Goal: Information Seeking & Learning: Learn about a topic

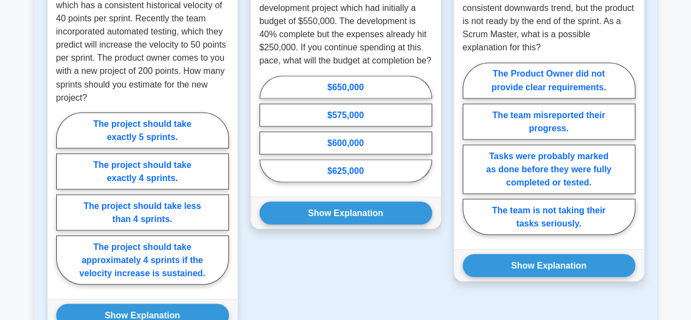
scroll to position [983, 0]
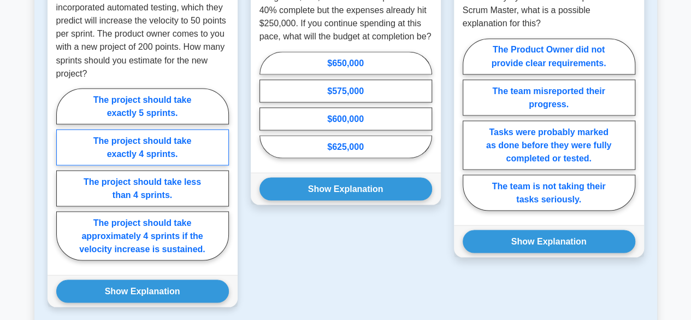
click at [149, 129] on label "The project should take exactly 4 sprints." at bounding box center [142, 147] width 173 height 36
click at [63, 174] on input "The project should take exactly 4 sprints." at bounding box center [59, 177] width 7 height 7
radio input "true"
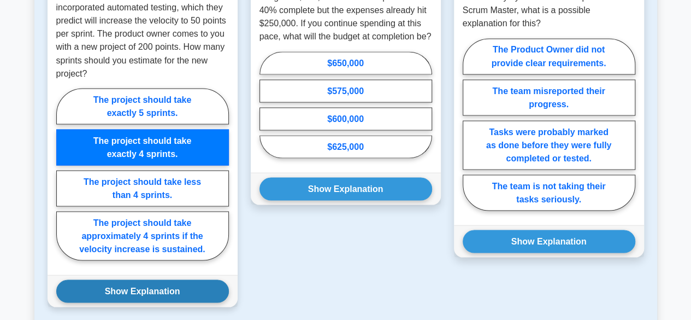
click at [143, 279] on button "Show Explanation" at bounding box center [142, 290] width 173 height 23
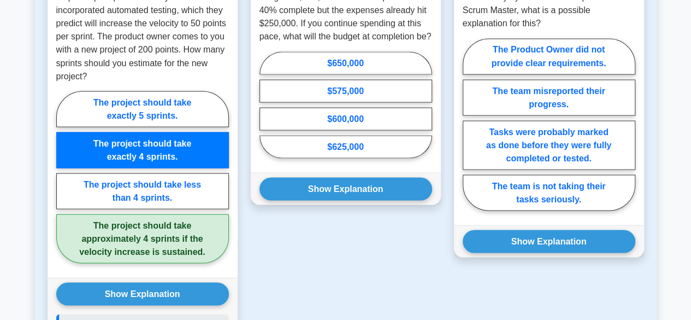
scroll to position [1147, 0]
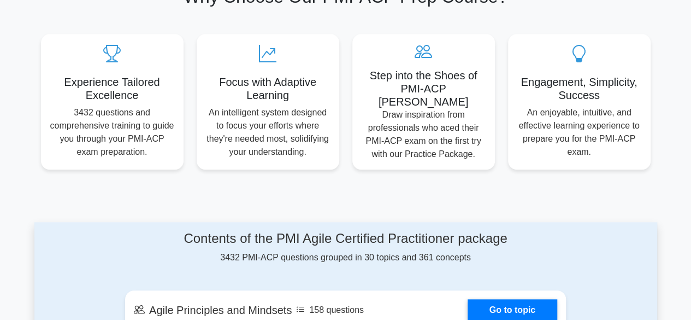
scroll to position [382, 0]
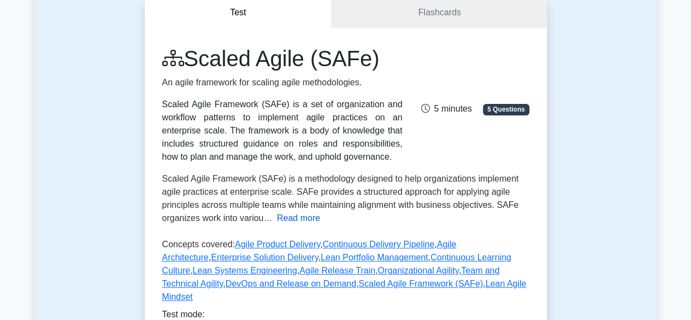
click at [288, 219] on button "Read more" at bounding box center [298, 217] width 43 height 13
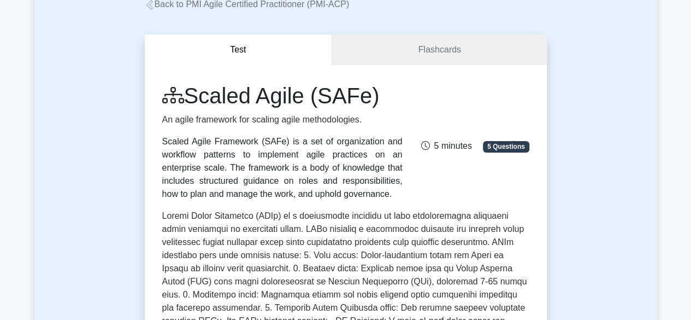
scroll to position [55, 0]
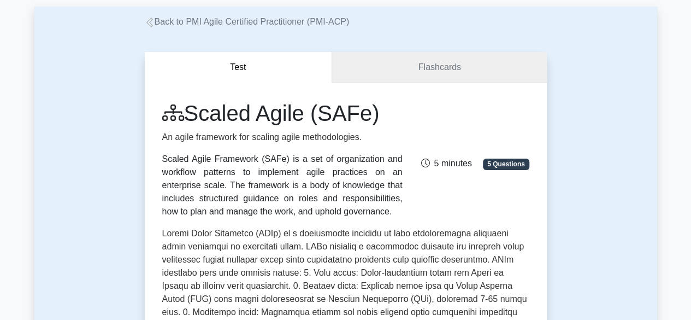
click at [409, 58] on link "Flashcards" at bounding box center [439, 67] width 214 height 31
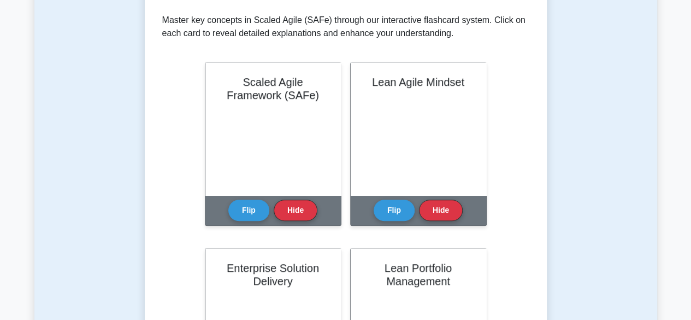
scroll to position [219, 0]
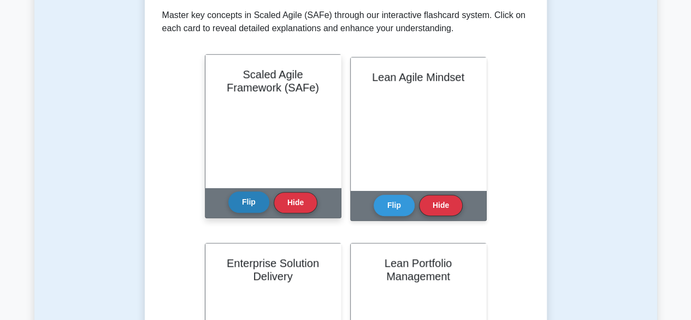
click at [240, 206] on button "Flip" at bounding box center [248, 201] width 41 height 21
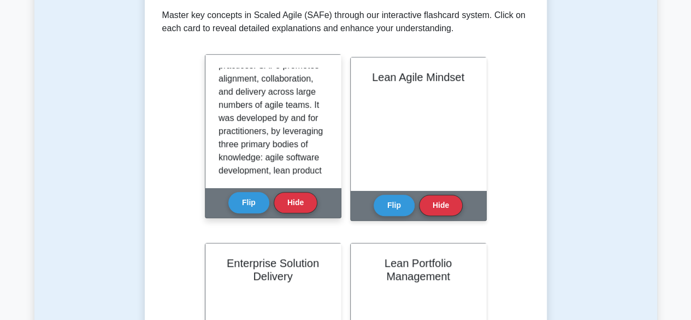
scroll to position [109, 0]
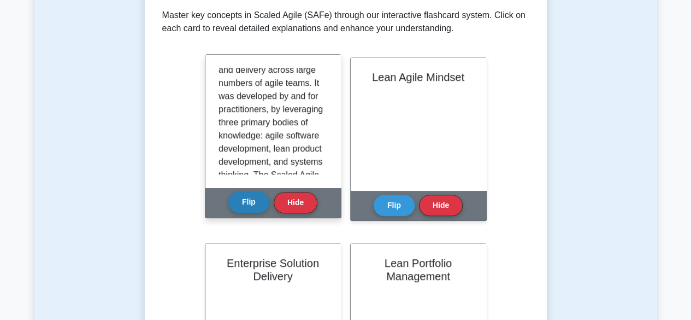
click at [254, 205] on button "Flip" at bounding box center [248, 201] width 41 height 21
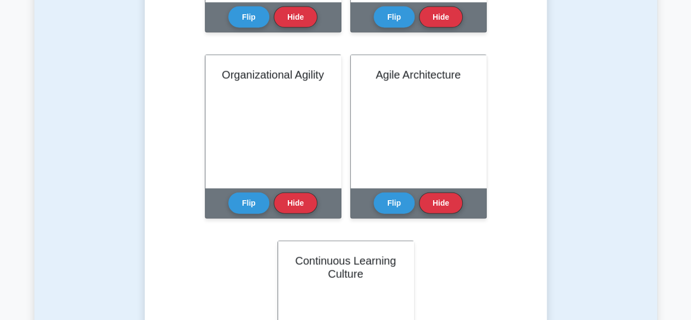
scroll to position [1147, 0]
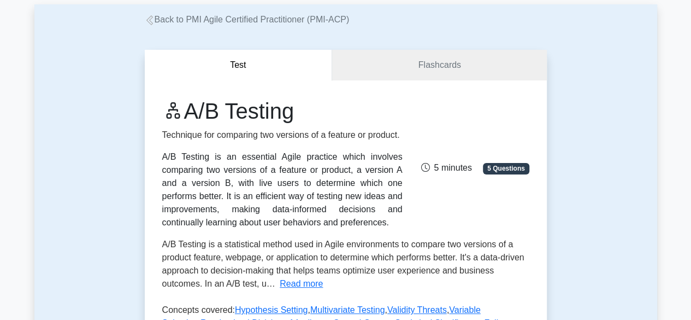
scroll to position [109, 0]
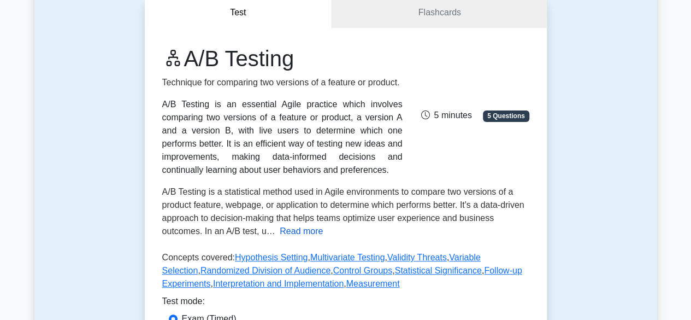
click at [303, 233] on button "Read more" at bounding box center [301, 231] width 43 height 13
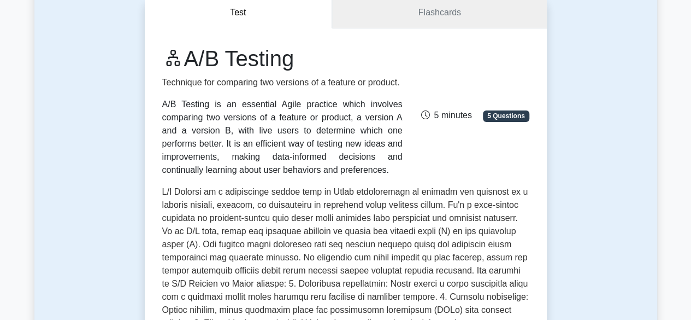
click at [426, 8] on link "Flashcards" at bounding box center [439, 12] width 214 height 31
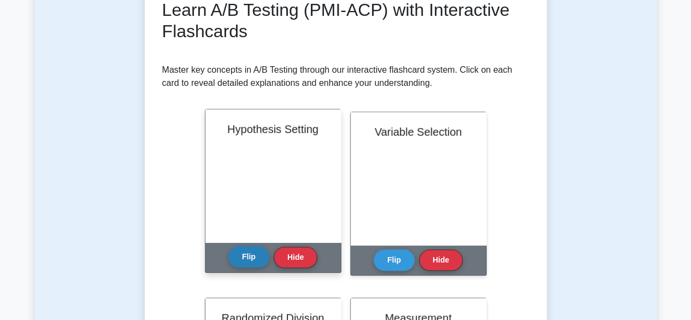
click at [244, 252] on button "Flip" at bounding box center [248, 256] width 41 height 21
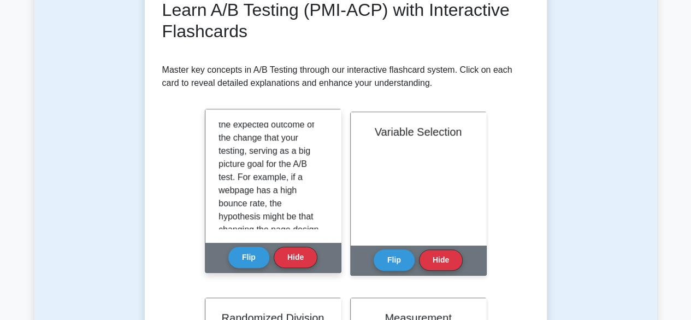
scroll to position [164, 0]
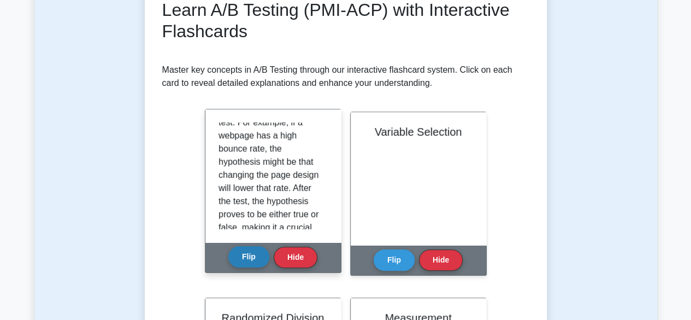
click at [243, 258] on button "Flip" at bounding box center [248, 256] width 41 height 21
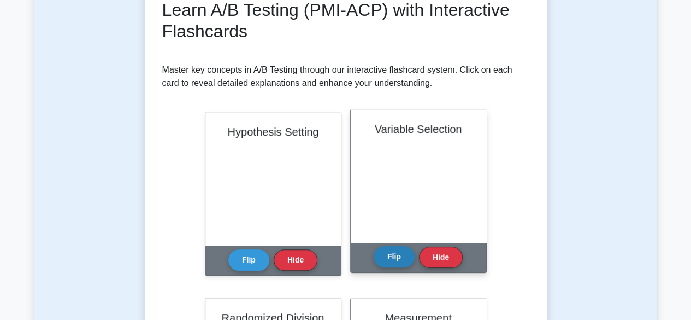
click at [384, 252] on button "Flip" at bounding box center [394, 256] width 41 height 21
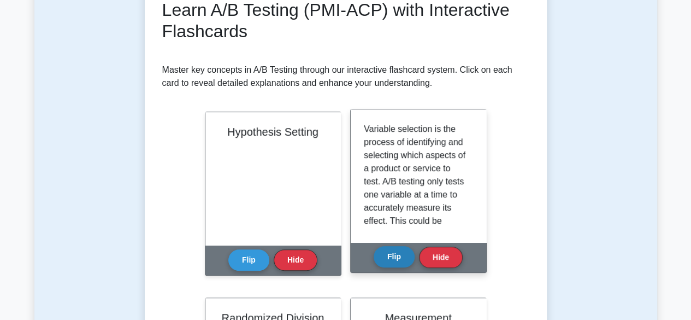
click at [384, 252] on button "Flip" at bounding box center [394, 256] width 41 height 21
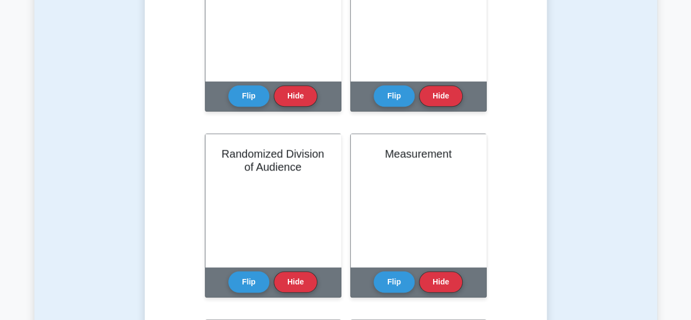
scroll to position [382, 0]
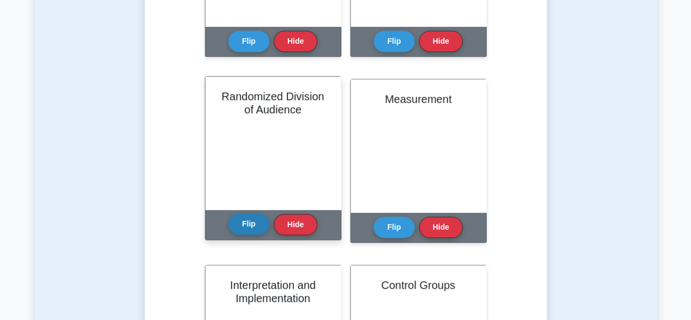
click at [234, 227] on button "Flip" at bounding box center [248, 223] width 41 height 21
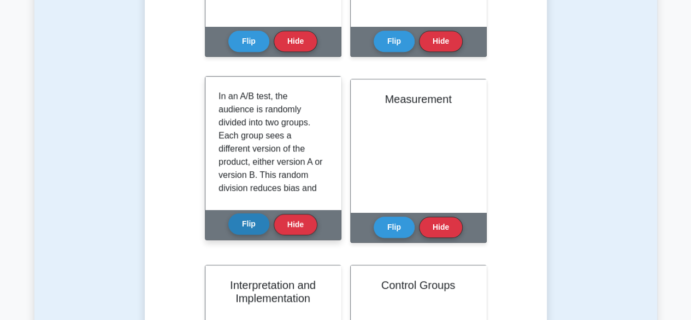
click at [255, 223] on button "Flip" at bounding box center [248, 223] width 41 height 21
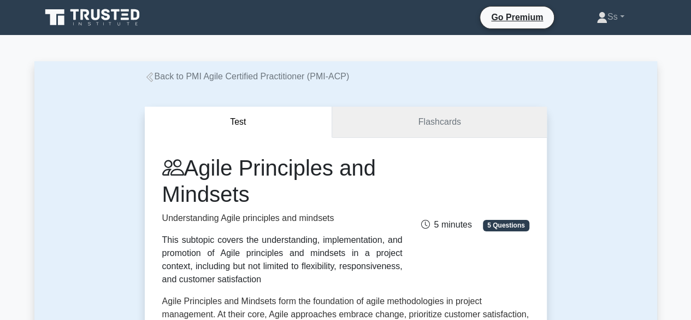
click at [435, 121] on link "Flashcards" at bounding box center [439, 122] width 214 height 31
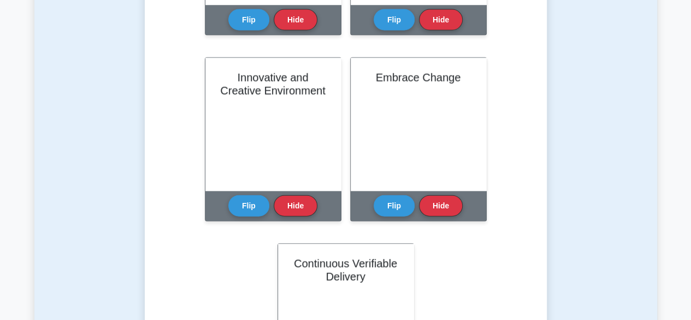
scroll to position [1202, 0]
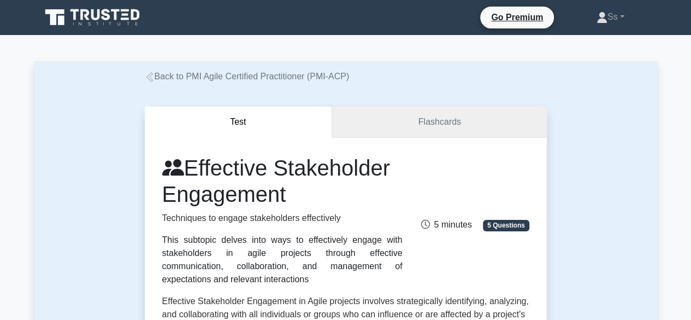
click at [522, 126] on link "Flashcards" at bounding box center [439, 122] width 214 height 31
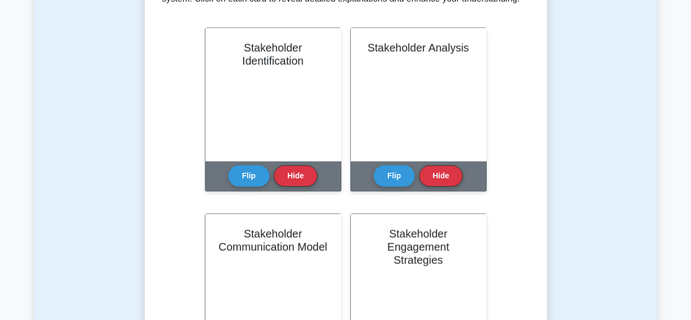
scroll to position [382, 0]
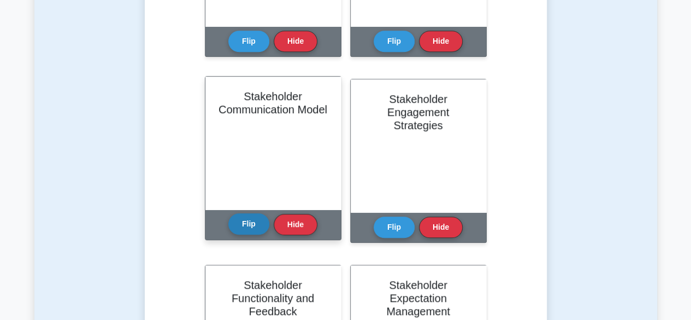
click at [244, 228] on button "Flip" at bounding box center [248, 223] width 41 height 21
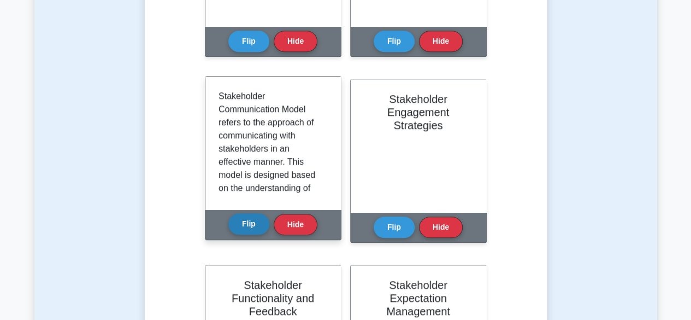
click at [244, 228] on button "Flip" at bounding box center [248, 223] width 41 height 21
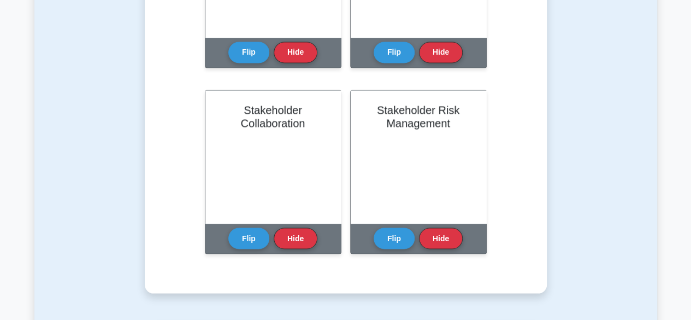
scroll to position [1038, 0]
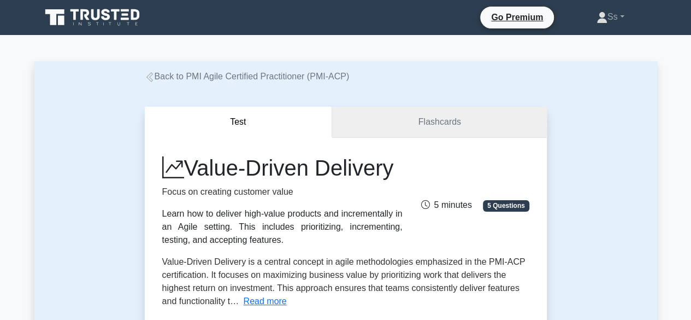
click at [432, 122] on link "Flashcards" at bounding box center [439, 122] width 214 height 31
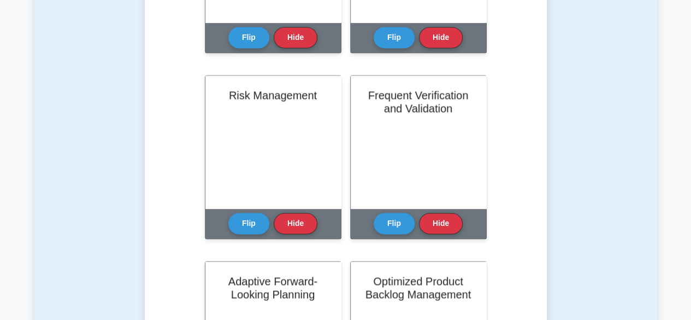
scroll to position [820, 0]
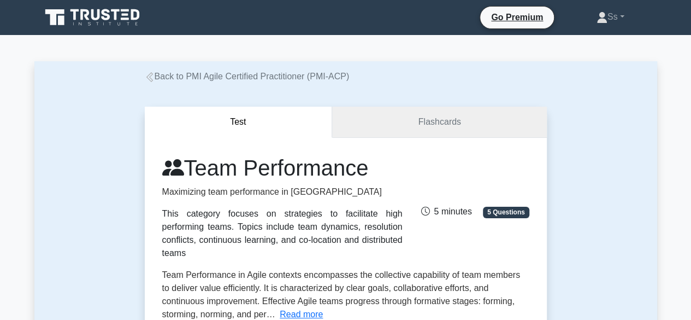
click at [409, 115] on link "Flashcards" at bounding box center [439, 122] width 214 height 31
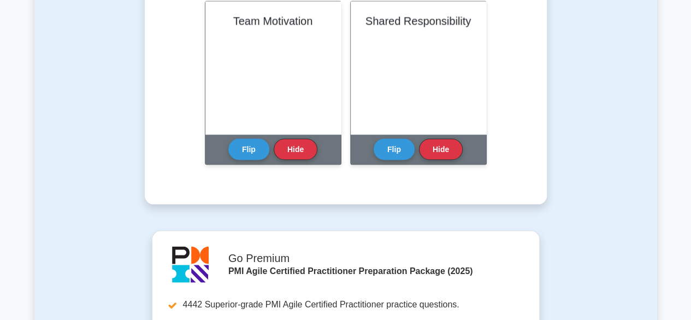
scroll to position [1038, 0]
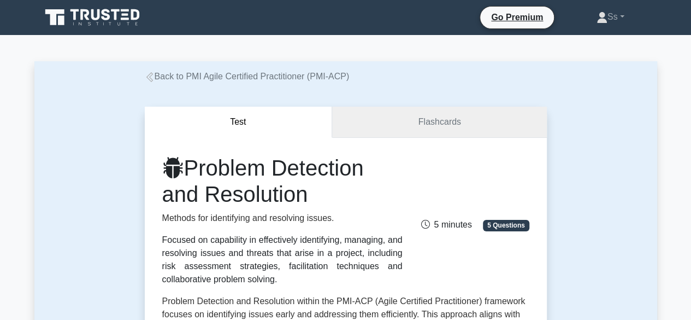
click at [445, 129] on link "Flashcards" at bounding box center [439, 122] width 214 height 31
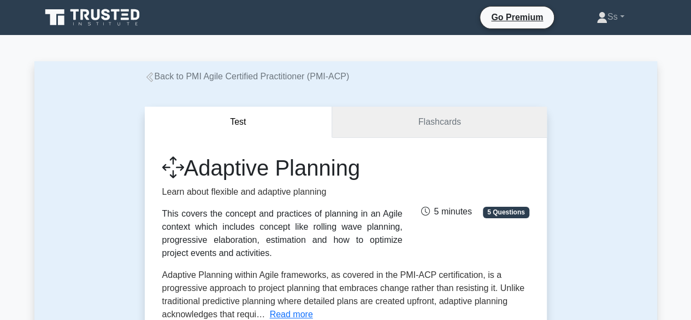
click at [488, 120] on link "Flashcards" at bounding box center [439, 122] width 214 height 31
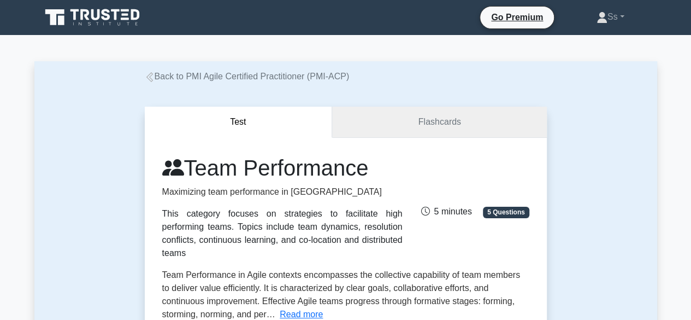
click at [467, 117] on link "Flashcards" at bounding box center [439, 122] width 214 height 31
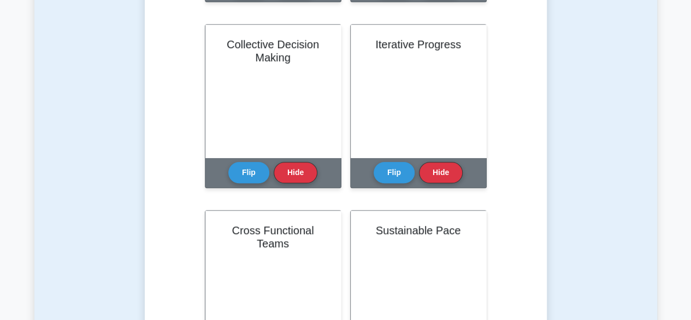
scroll to position [546, 0]
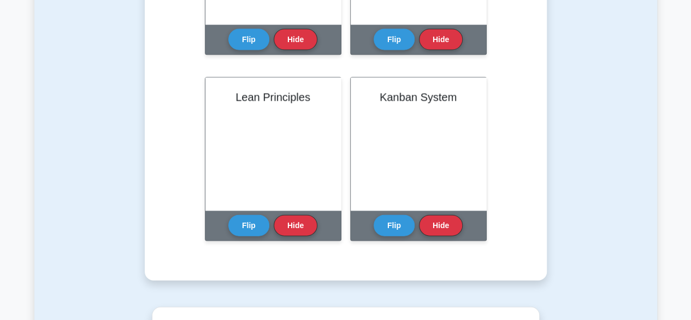
scroll to position [1147, 0]
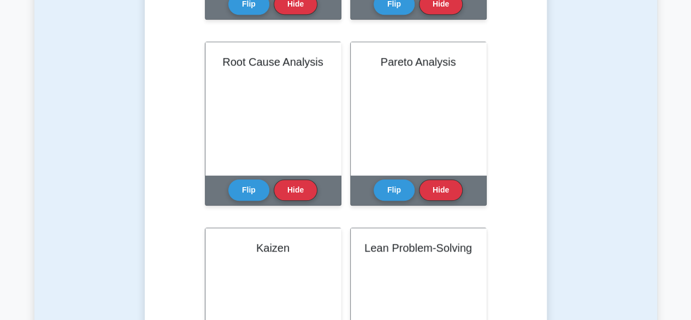
scroll to position [437, 0]
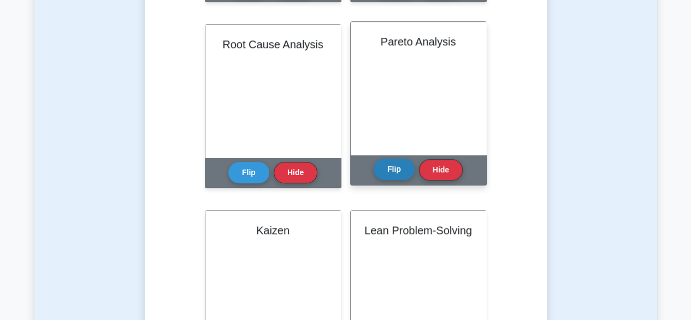
click at [391, 164] on button "Flip" at bounding box center [394, 168] width 41 height 21
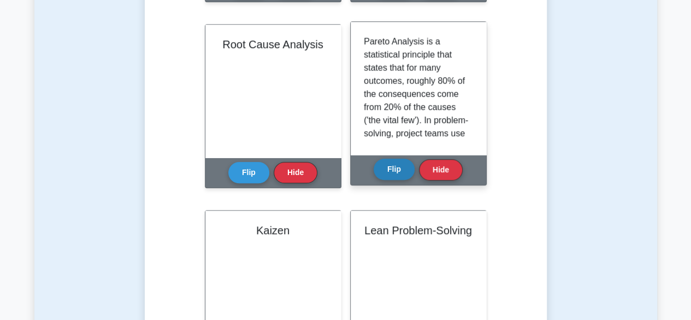
click at [391, 166] on button "Flip" at bounding box center [394, 168] width 41 height 21
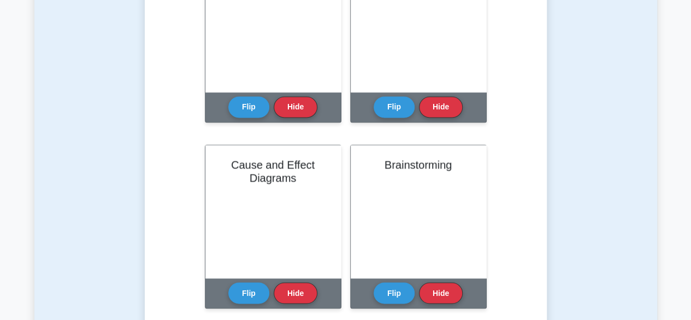
scroll to position [983, 0]
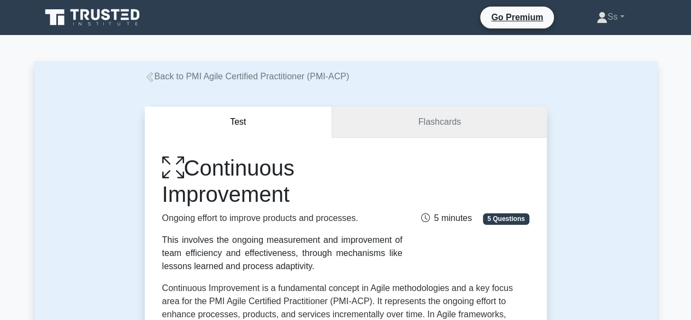
click at [419, 122] on link "Flashcards" at bounding box center [439, 122] width 214 height 31
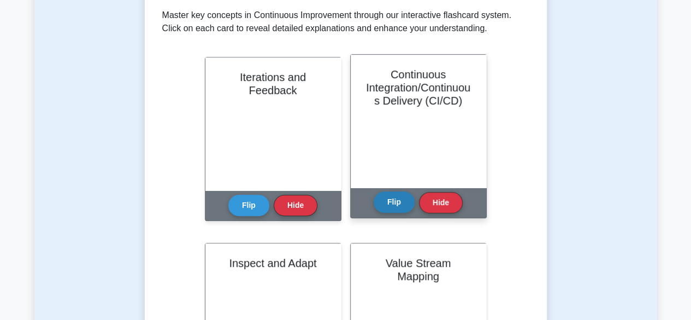
click at [391, 201] on button "Flip" at bounding box center [394, 201] width 41 height 21
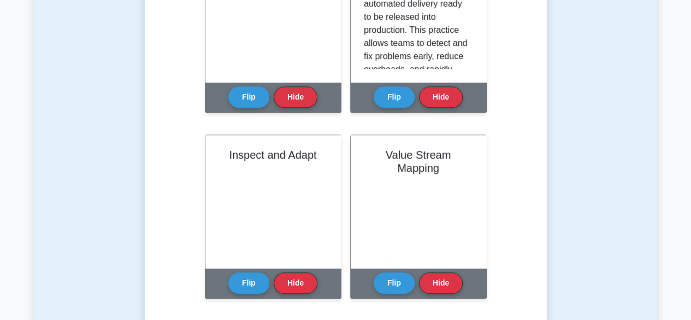
scroll to position [328, 0]
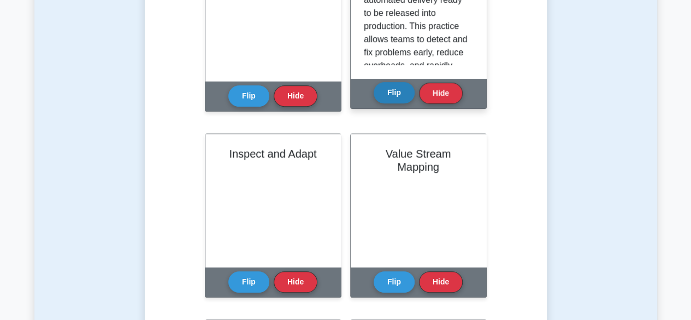
click at [388, 101] on button "Flip" at bounding box center [394, 92] width 41 height 21
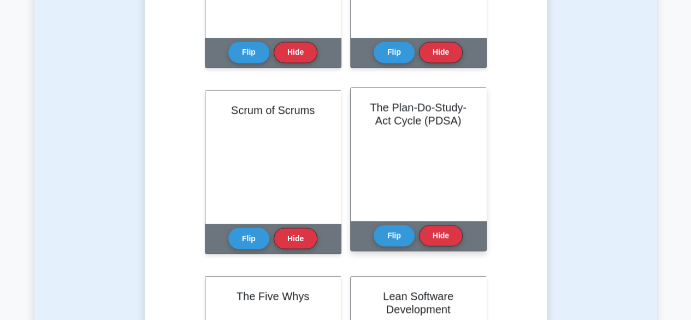
scroll to position [109, 0]
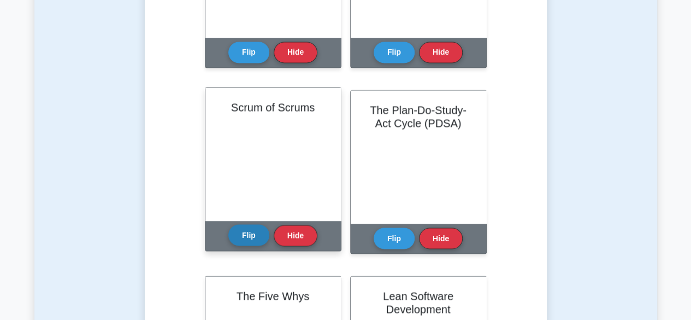
click at [238, 241] on button "Flip" at bounding box center [248, 234] width 41 height 21
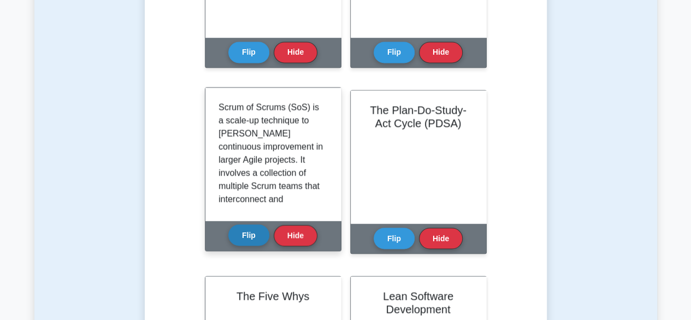
click at [238, 241] on button "Flip" at bounding box center [248, 234] width 41 height 21
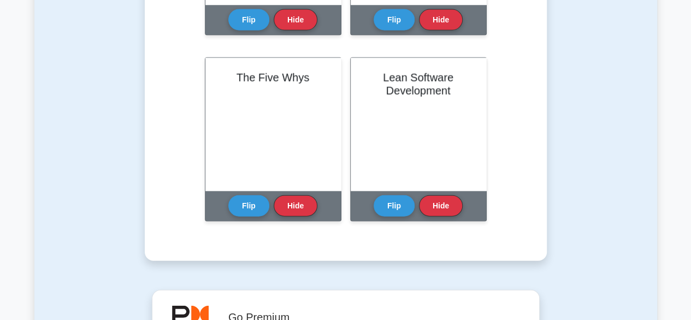
scroll to position [1147, 0]
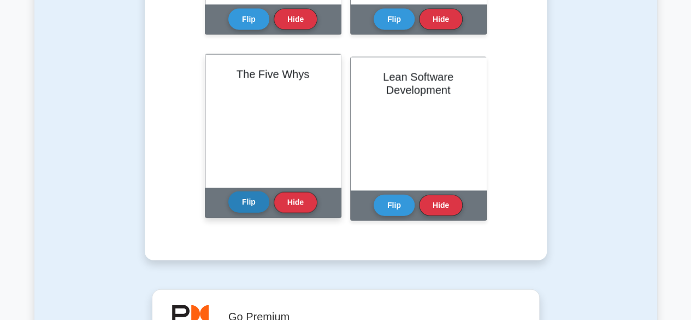
click at [252, 204] on button "Flip" at bounding box center [248, 201] width 41 height 21
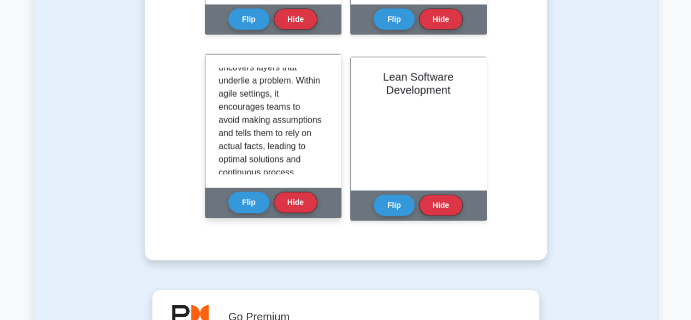
scroll to position [190, 0]
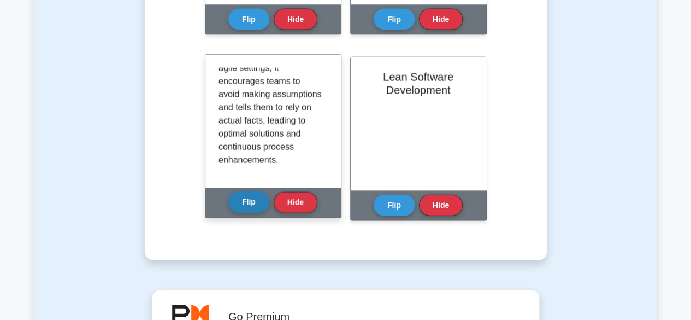
click at [250, 204] on button "Flip" at bounding box center [248, 201] width 41 height 21
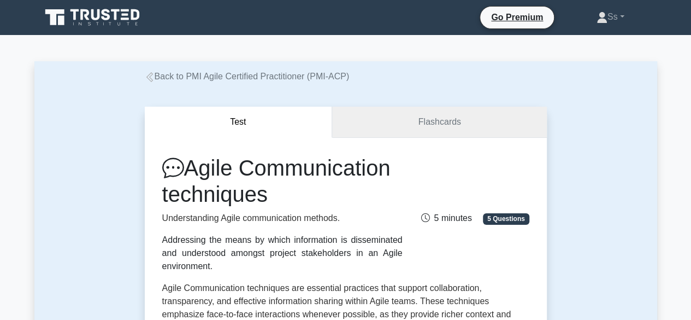
click at [490, 115] on link "Flashcards" at bounding box center [439, 122] width 214 height 31
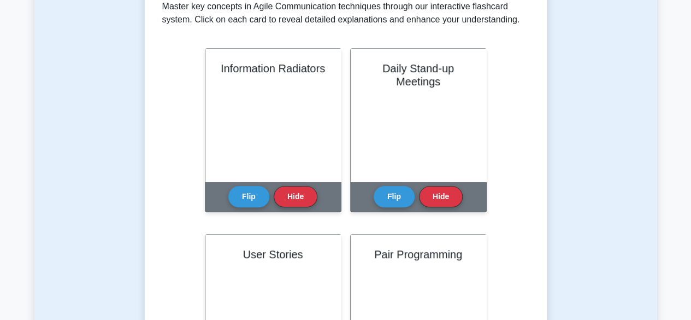
scroll to position [273, 0]
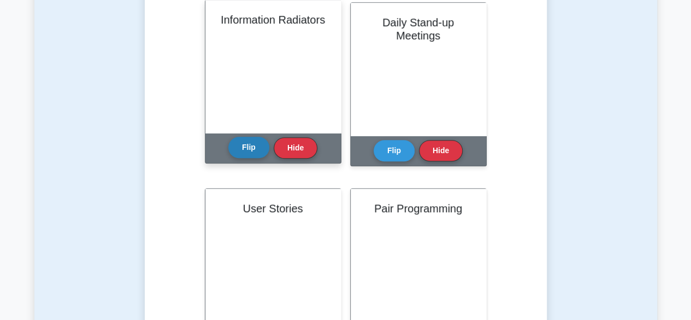
click at [253, 140] on button "Flip" at bounding box center [248, 147] width 41 height 21
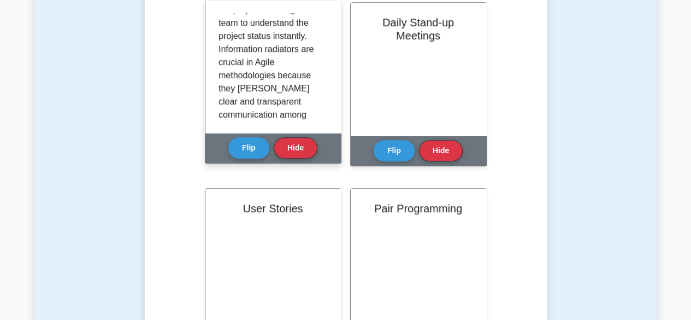
scroll to position [164, 0]
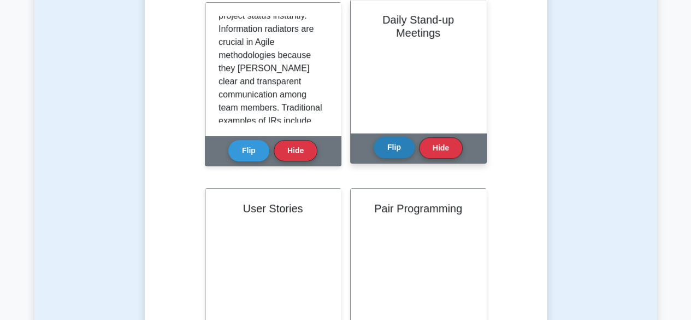
click at [398, 144] on button "Flip" at bounding box center [394, 147] width 41 height 21
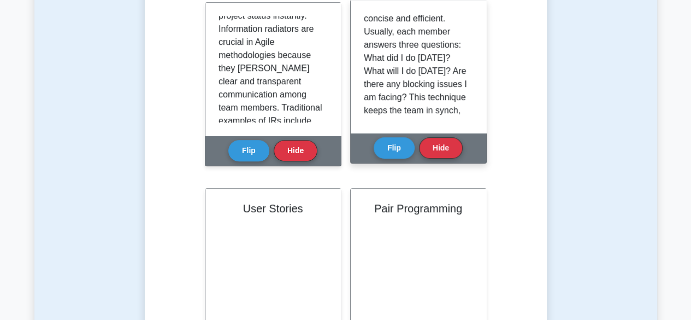
scroll to position [109, 0]
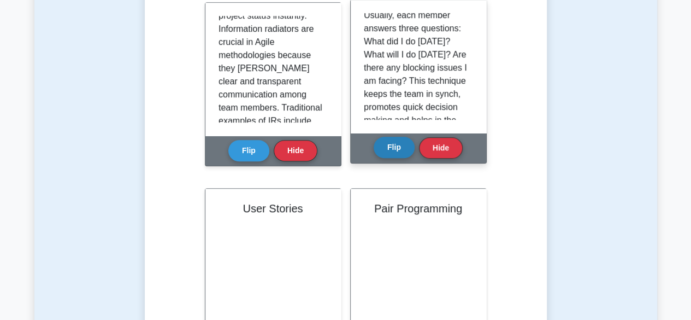
click at [395, 153] on button "Flip" at bounding box center [394, 147] width 41 height 21
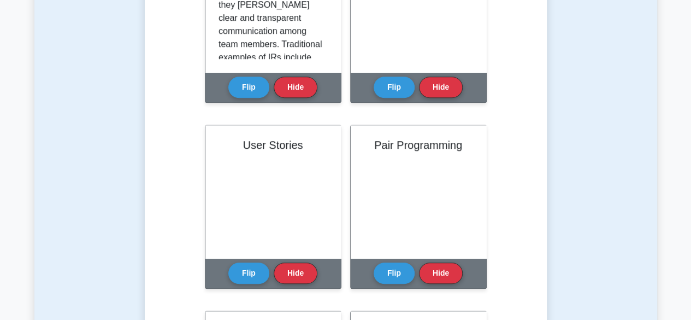
scroll to position [437, 0]
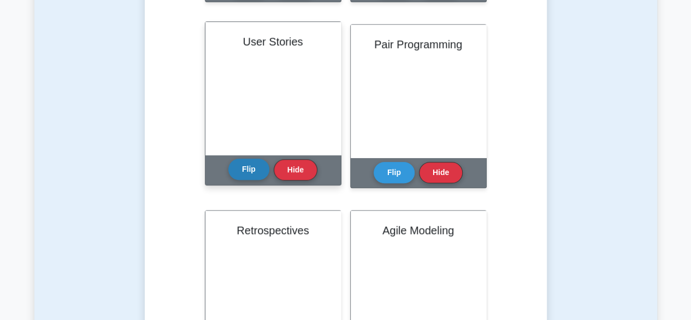
click at [255, 175] on button "Flip" at bounding box center [248, 168] width 41 height 21
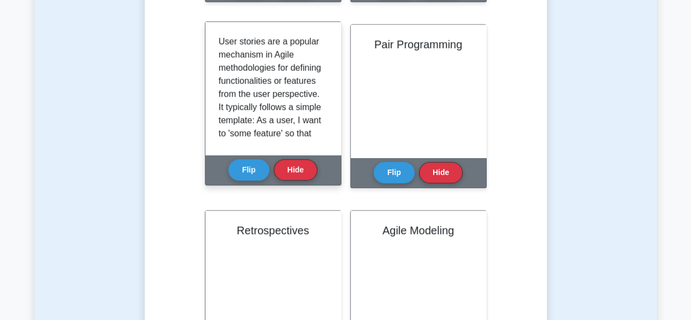
scroll to position [55, 0]
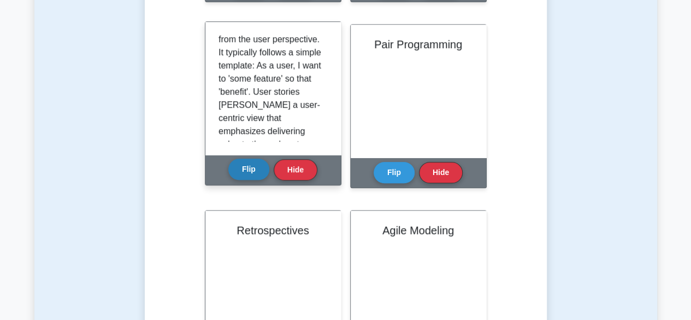
click at [250, 171] on button "Flip" at bounding box center [248, 168] width 41 height 21
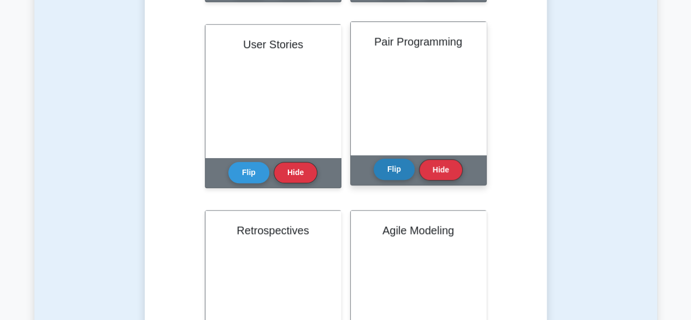
click at [381, 172] on button "Flip" at bounding box center [394, 168] width 41 height 21
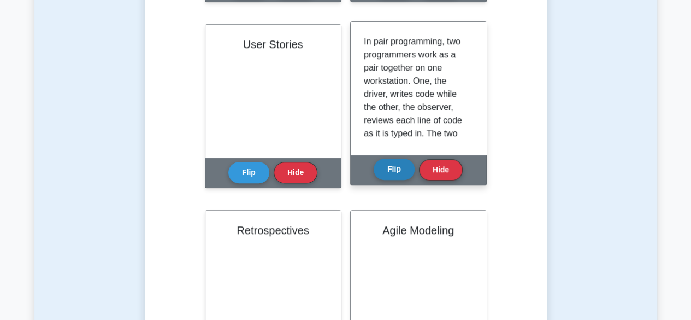
click at [396, 170] on button "Flip" at bounding box center [394, 168] width 41 height 21
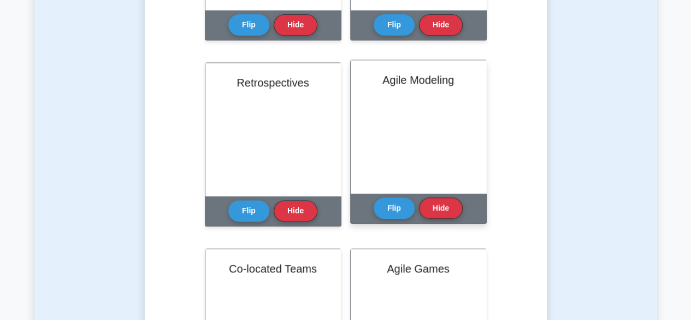
scroll to position [601, 0]
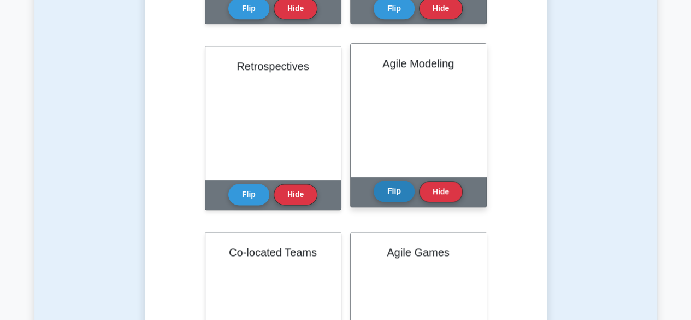
click at [386, 191] on button "Flip" at bounding box center [394, 190] width 41 height 21
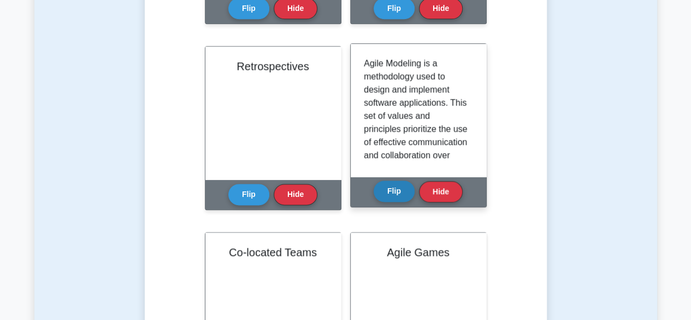
click at [386, 191] on button "Flip" at bounding box center [394, 190] width 41 height 21
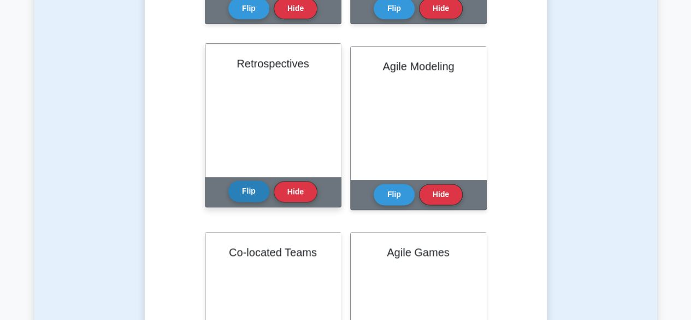
click at [245, 188] on button "Flip" at bounding box center [248, 190] width 41 height 21
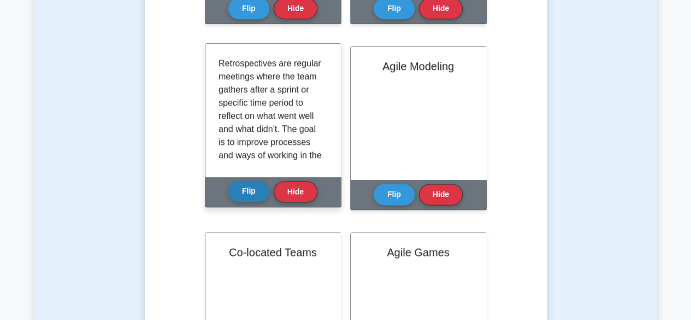
click at [245, 188] on button "Flip" at bounding box center [248, 190] width 41 height 21
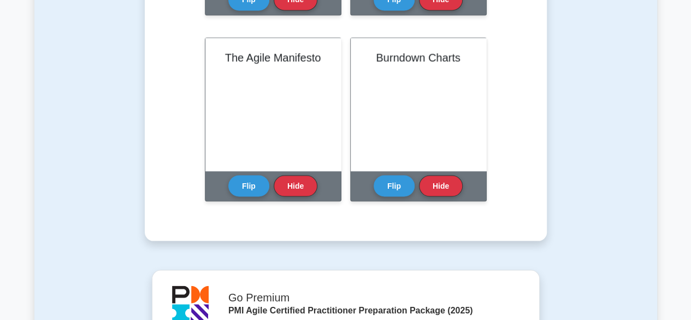
scroll to position [983, 0]
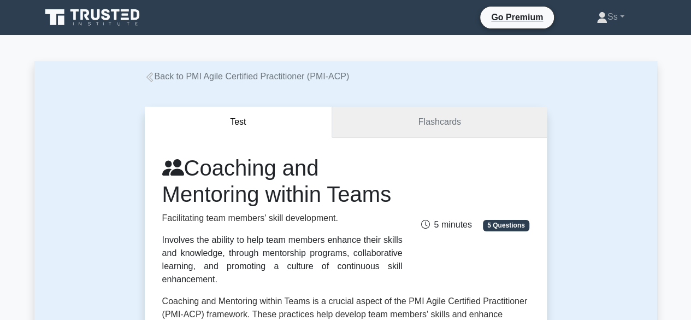
click at [424, 122] on link "Flashcards" at bounding box center [439, 122] width 214 height 31
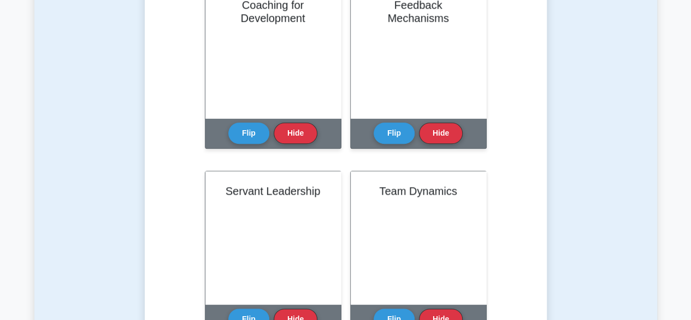
scroll to position [492, 0]
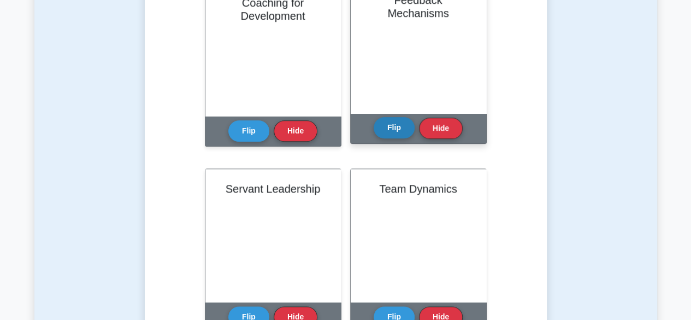
click at [396, 133] on button "Flip" at bounding box center [394, 127] width 41 height 21
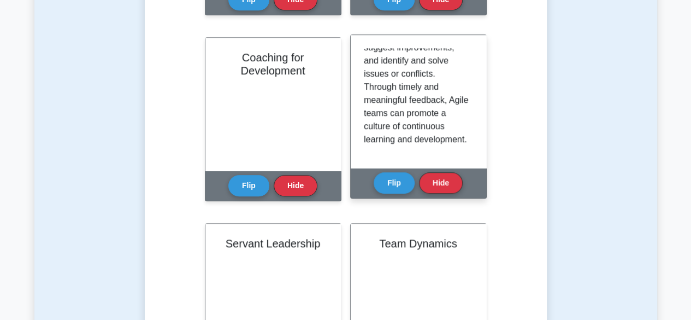
scroll to position [294, 0]
click at [396, 176] on button "Flip" at bounding box center [394, 182] width 41 height 21
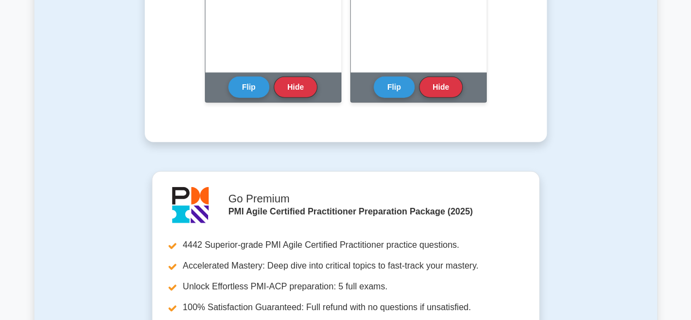
scroll to position [1475, 0]
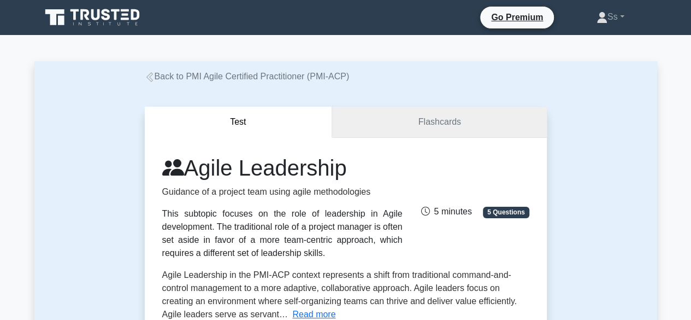
click at [440, 123] on link "Flashcards" at bounding box center [439, 122] width 214 height 31
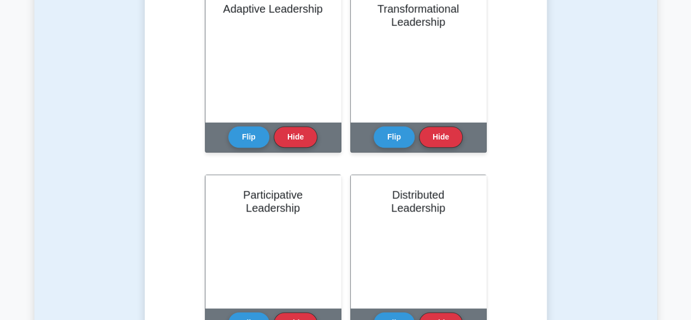
scroll to position [273, 0]
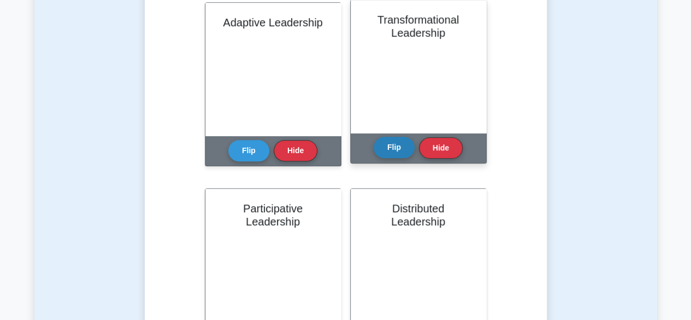
click at [378, 149] on button "Flip" at bounding box center [394, 147] width 41 height 21
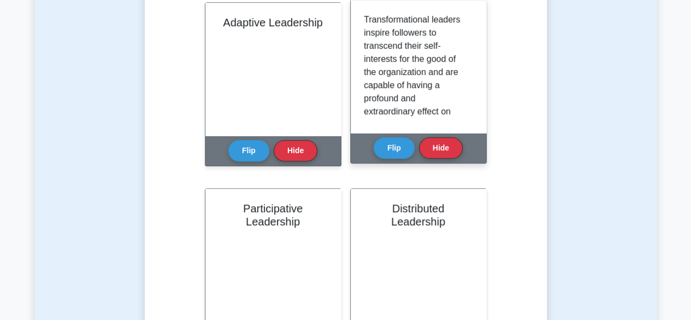
scroll to position [55, 0]
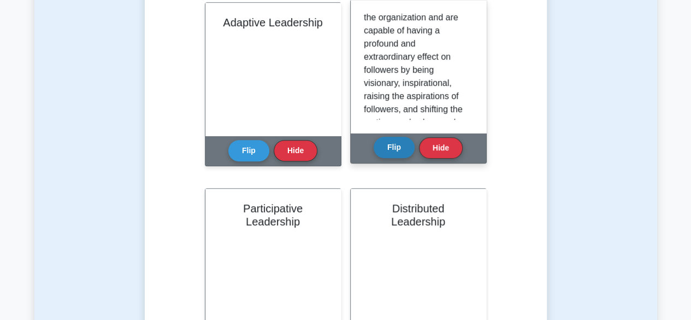
click at [399, 143] on button "Flip" at bounding box center [394, 147] width 41 height 21
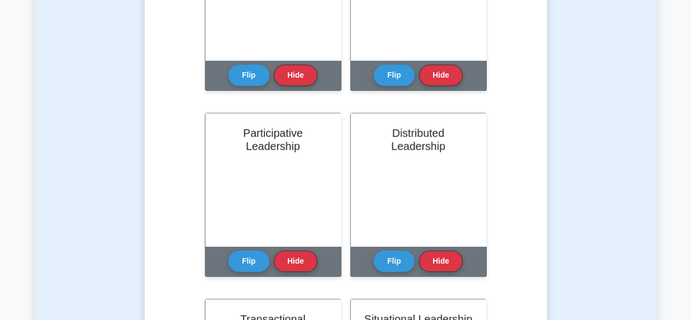
scroll to position [382, 0]
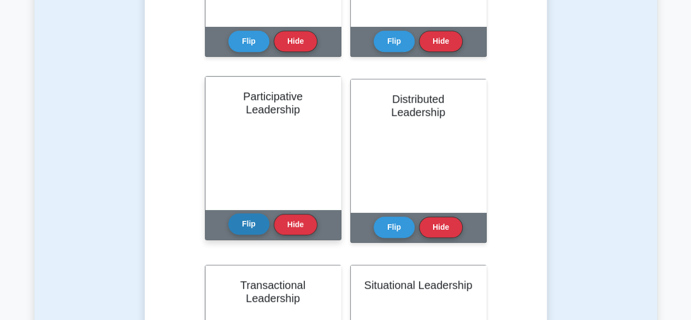
click at [240, 225] on button "Flip" at bounding box center [248, 223] width 41 height 21
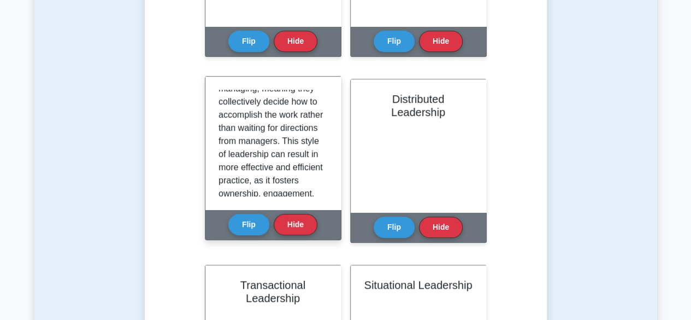
scroll to position [109, 0]
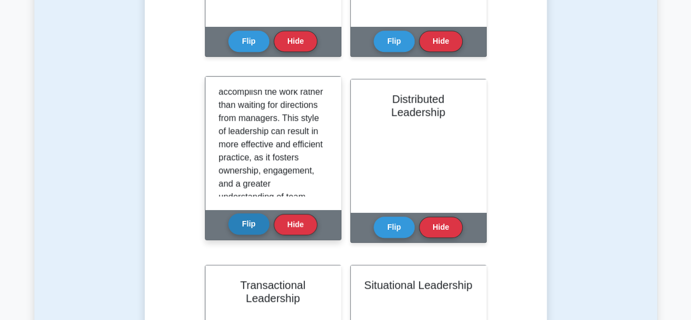
click at [243, 217] on button "Flip" at bounding box center [248, 223] width 41 height 21
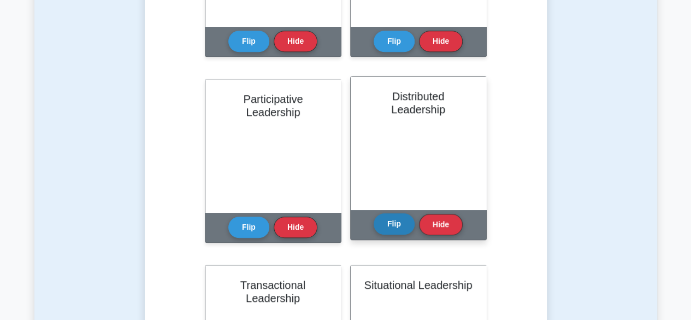
click at [387, 225] on button "Flip" at bounding box center [394, 223] width 41 height 21
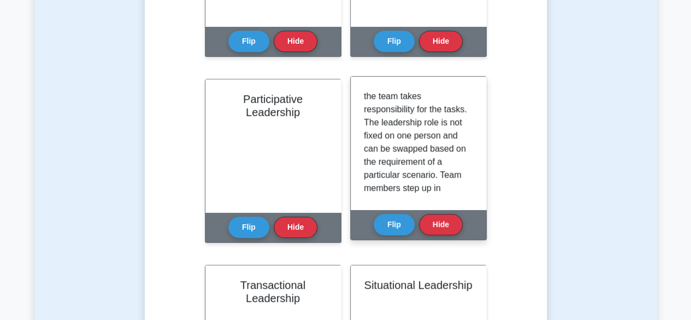
scroll to position [55, 0]
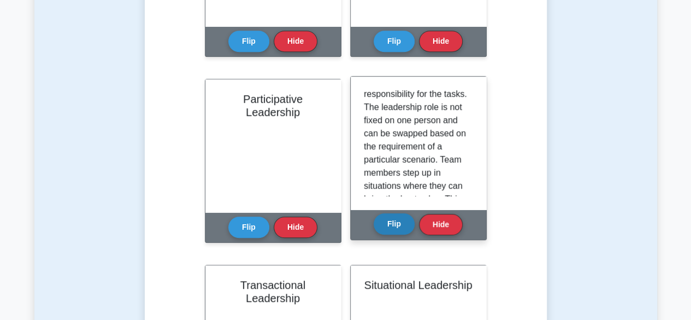
click at [391, 228] on button "Flip" at bounding box center [394, 223] width 41 height 21
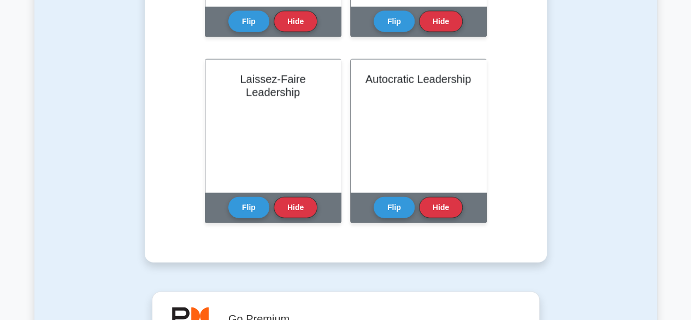
scroll to position [1147, 0]
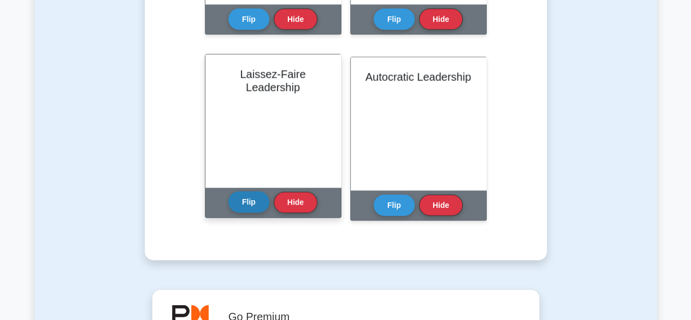
click at [247, 204] on button "Flip" at bounding box center [248, 201] width 41 height 21
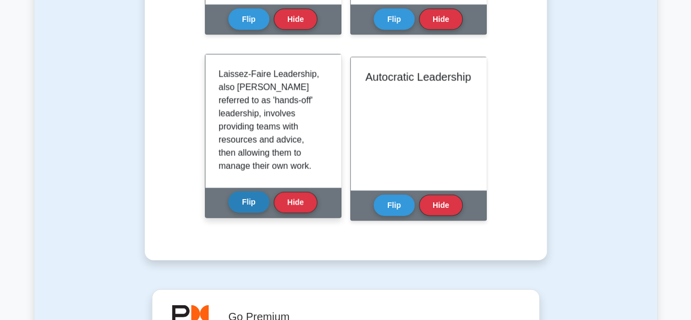
click at [247, 204] on button "Flip" at bounding box center [248, 201] width 41 height 21
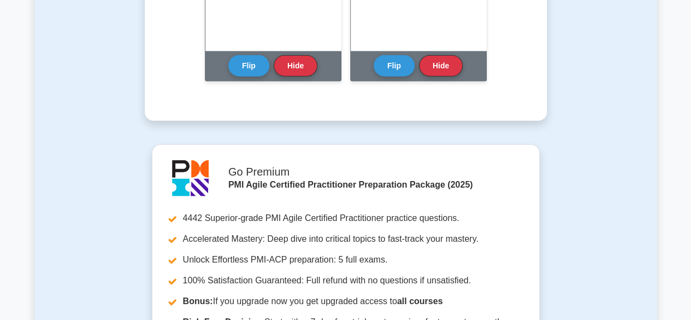
scroll to position [1311, 0]
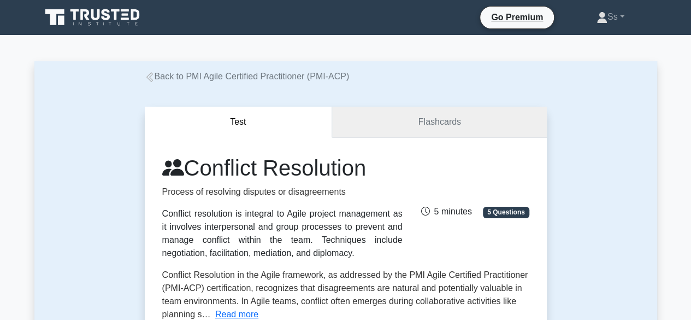
click at [482, 124] on link "Flashcards" at bounding box center [439, 122] width 214 height 31
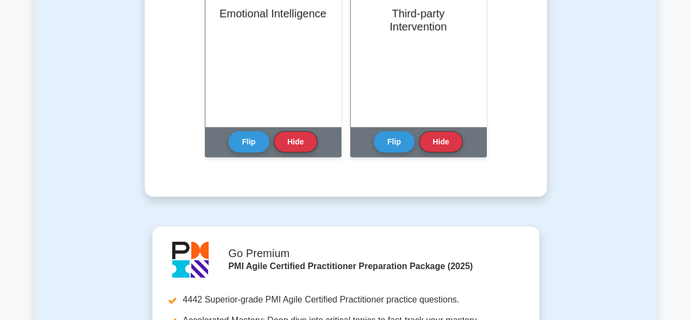
scroll to position [1421, 0]
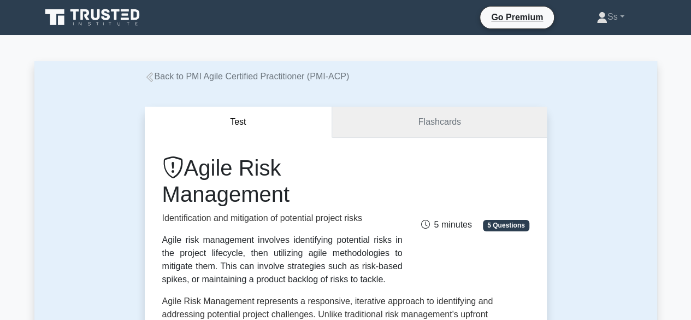
click at [389, 119] on link "Flashcards" at bounding box center [439, 122] width 214 height 31
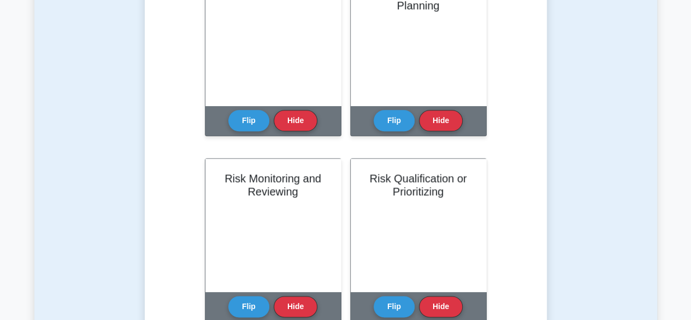
scroll to position [601, 0]
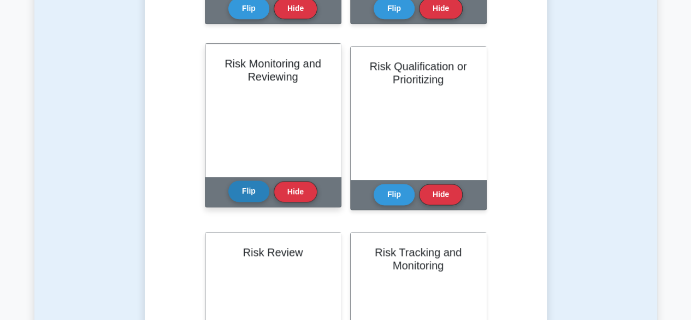
click at [236, 195] on button "Flip" at bounding box center [248, 190] width 41 height 21
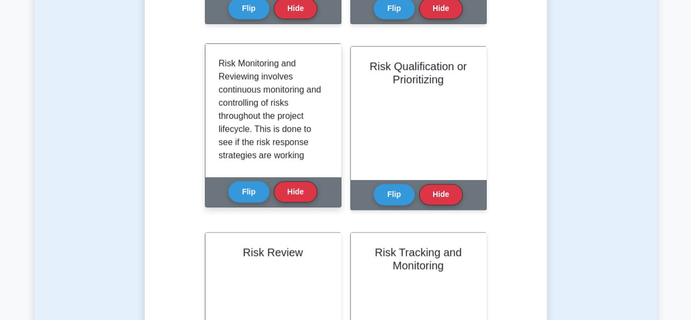
scroll to position [55, 0]
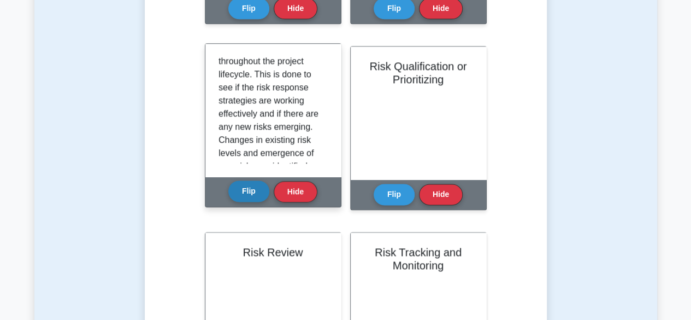
click at [255, 188] on button "Flip" at bounding box center [248, 190] width 41 height 21
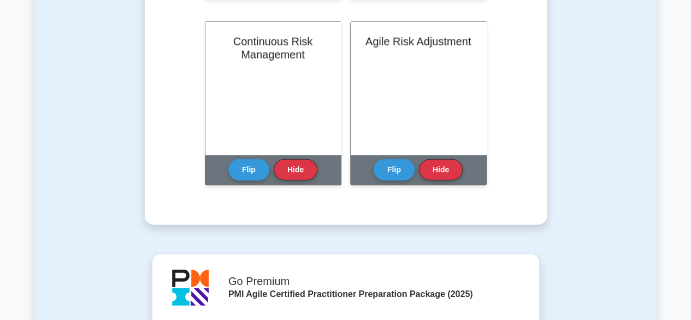
scroll to position [1421, 0]
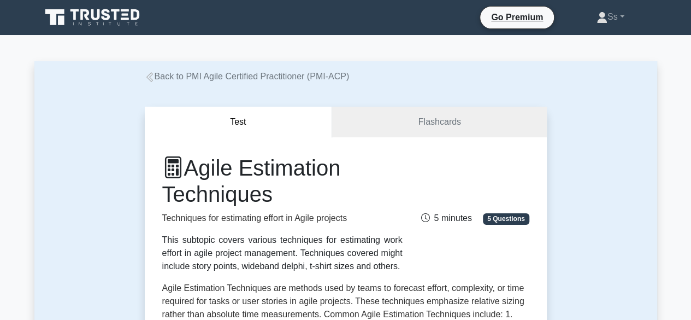
scroll to position [109, 0]
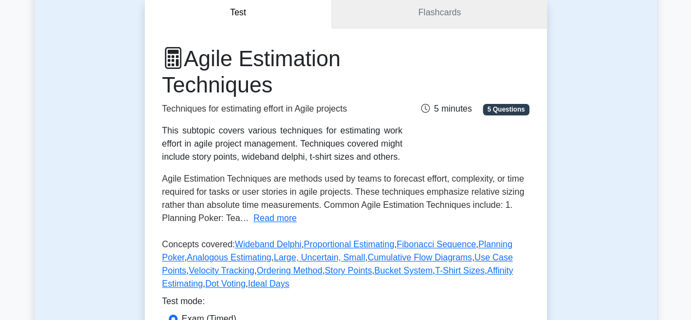
click at [405, 14] on link "Flashcards" at bounding box center [439, 12] width 214 height 31
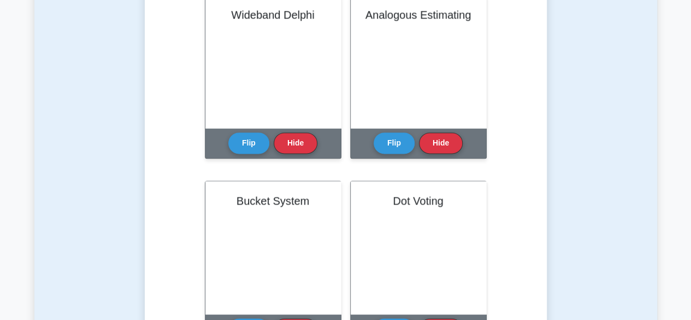
scroll to position [656, 0]
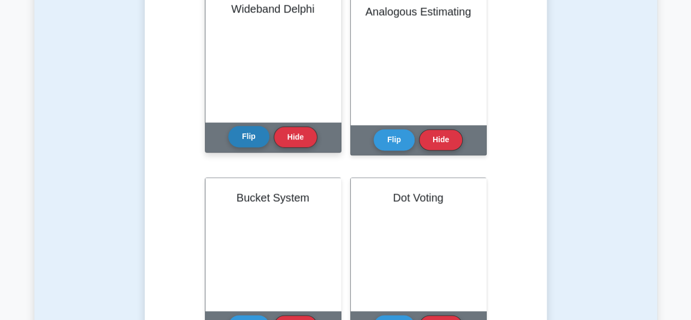
click at [245, 137] on button "Flip" at bounding box center [248, 136] width 41 height 21
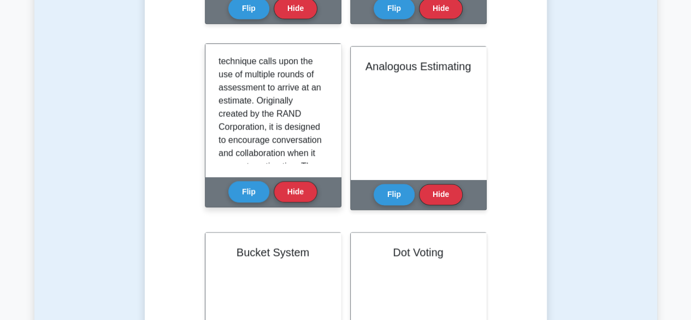
scroll to position [109, 0]
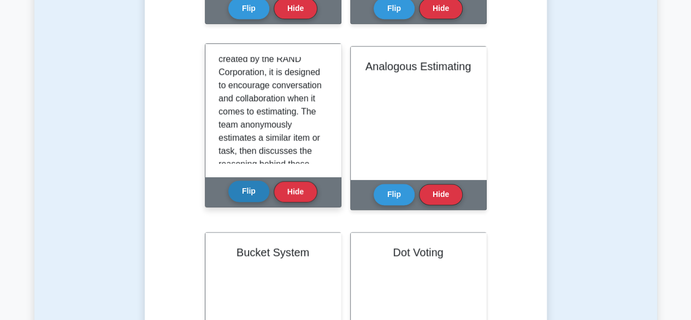
click at [246, 187] on button "Flip" at bounding box center [248, 190] width 41 height 21
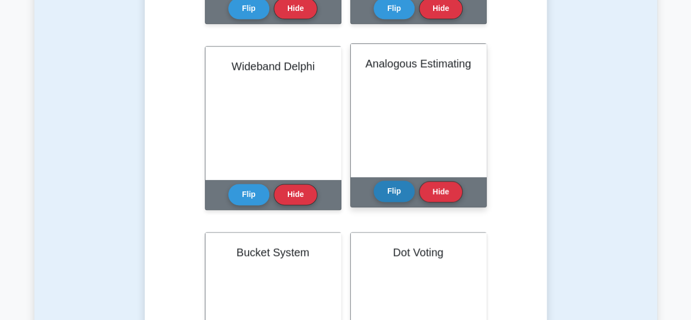
click at [386, 185] on button "Flip" at bounding box center [394, 190] width 41 height 21
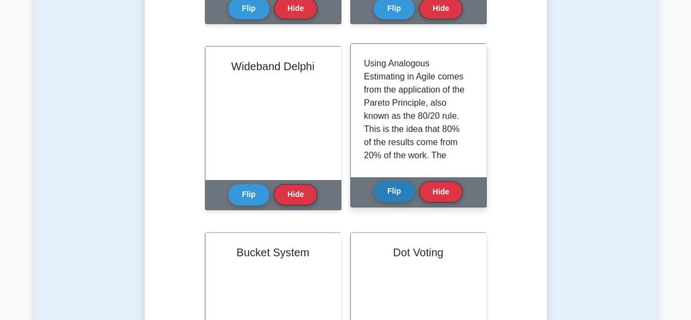
click at [395, 184] on button "Flip" at bounding box center [394, 190] width 41 height 21
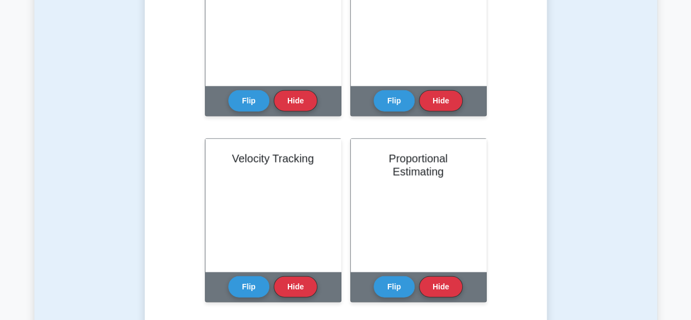
scroll to position [1421, 0]
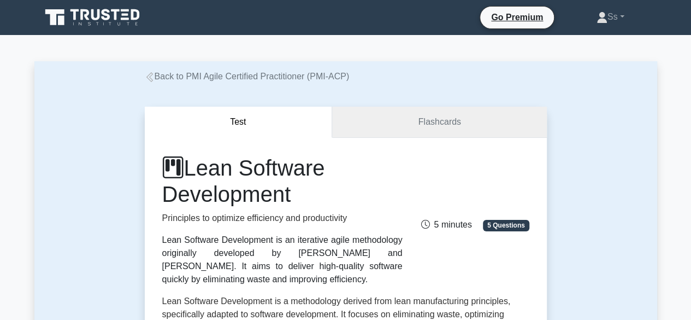
click at [448, 120] on link "Flashcards" at bounding box center [439, 122] width 214 height 31
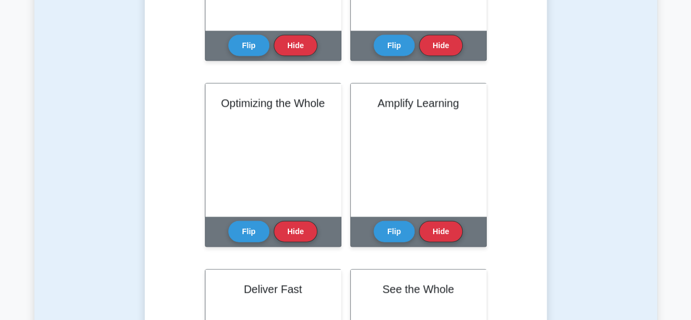
scroll to position [1202, 0]
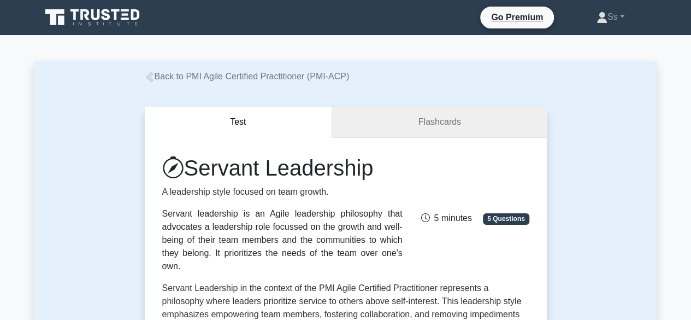
click at [431, 127] on link "Flashcards" at bounding box center [439, 122] width 214 height 31
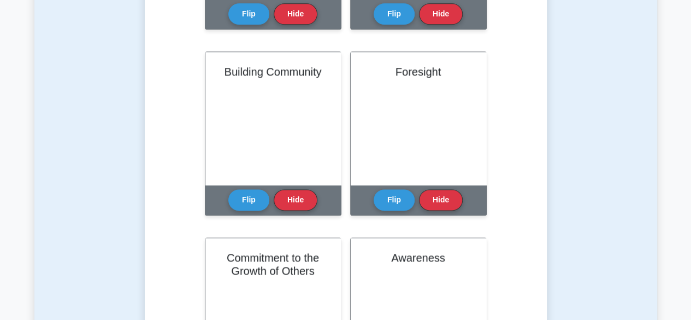
scroll to position [601, 0]
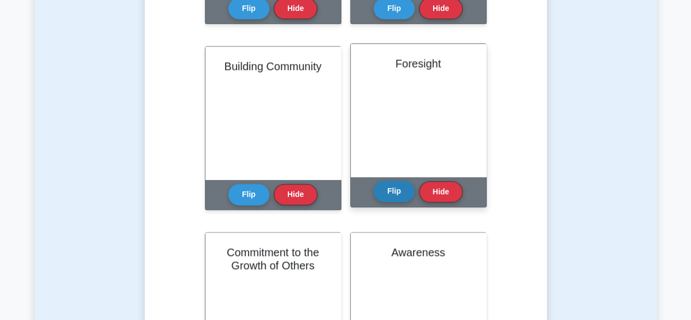
click at [386, 191] on button "Flip" at bounding box center [394, 190] width 41 height 21
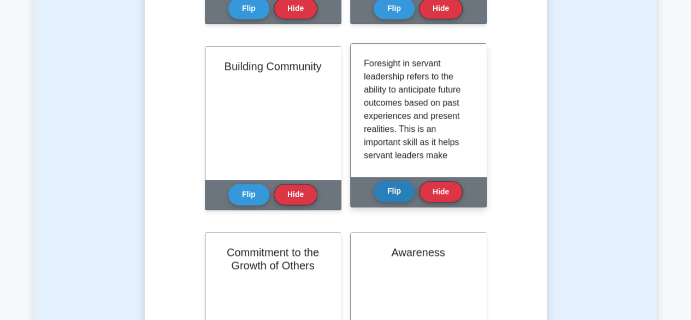
click at [386, 191] on button "Flip" at bounding box center [394, 190] width 41 height 21
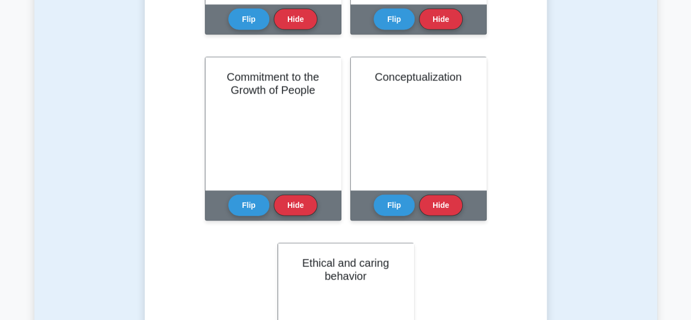
scroll to position [1311, 0]
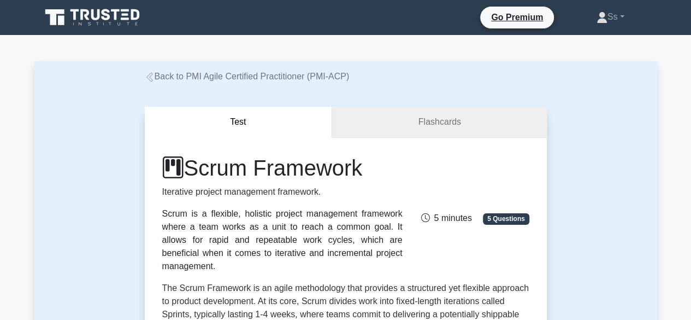
click at [444, 120] on link "Flashcards" at bounding box center [439, 122] width 214 height 31
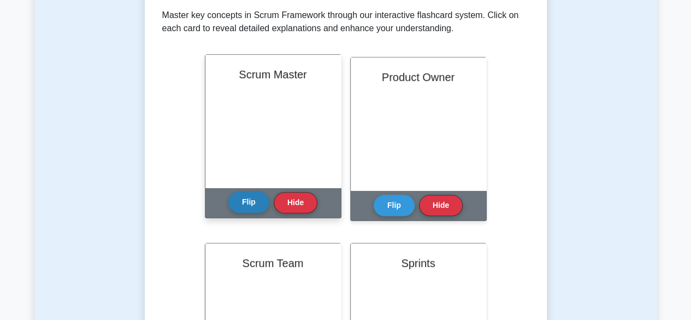
click at [248, 197] on button "Flip" at bounding box center [248, 201] width 41 height 21
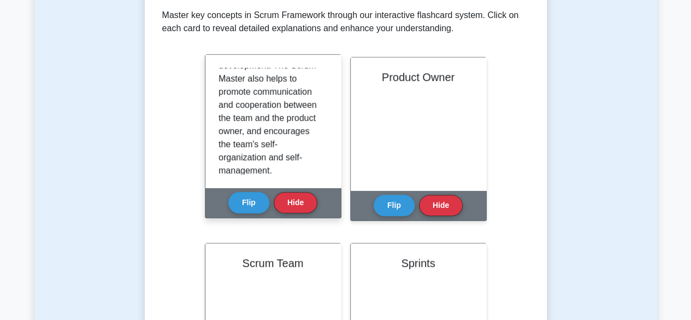
scroll to position [229, 0]
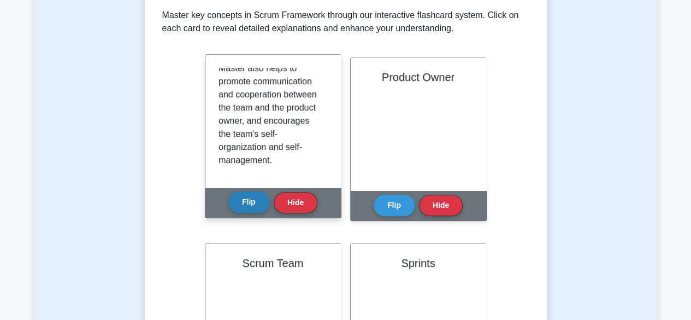
click at [248, 198] on button "Flip" at bounding box center [248, 201] width 41 height 21
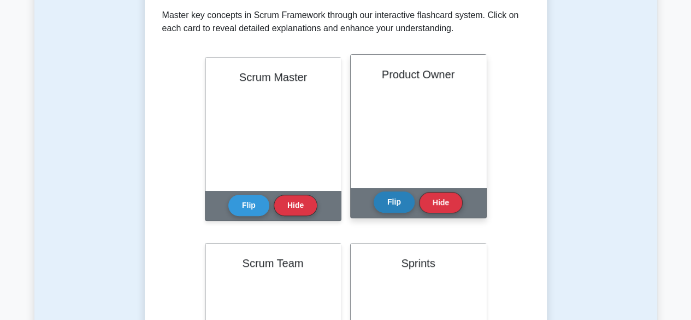
click at [393, 200] on button "Flip" at bounding box center [394, 201] width 41 height 21
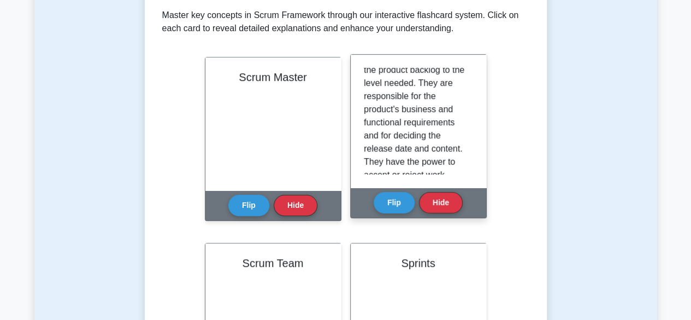
scroll to position [164, 0]
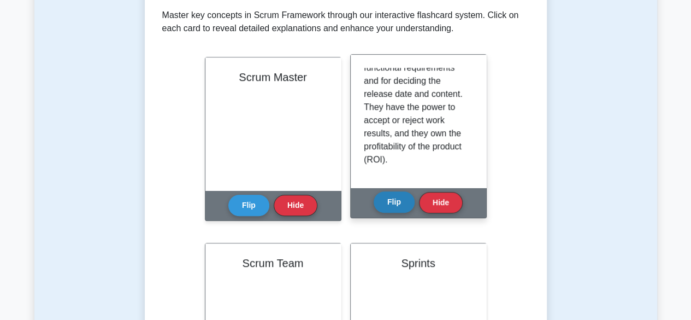
click at [393, 196] on button "Flip" at bounding box center [394, 201] width 41 height 21
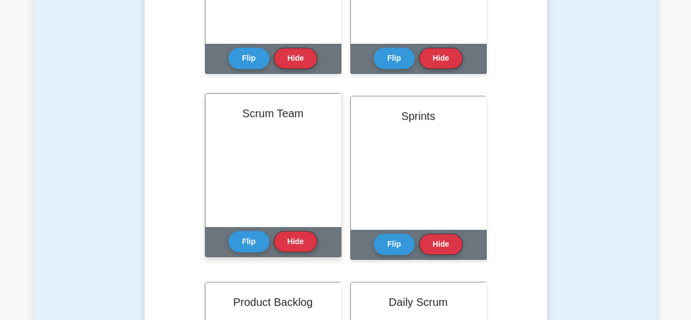
scroll to position [382, 0]
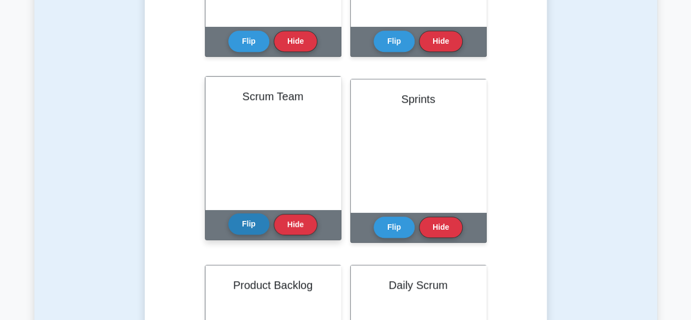
click at [239, 224] on button "Flip" at bounding box center [248, 223] width 41 height 21
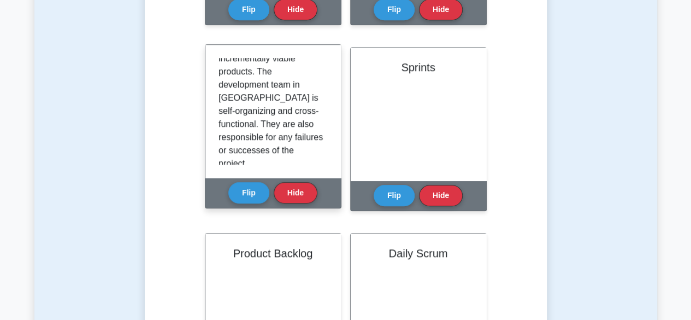
scroll to position [437, 0]
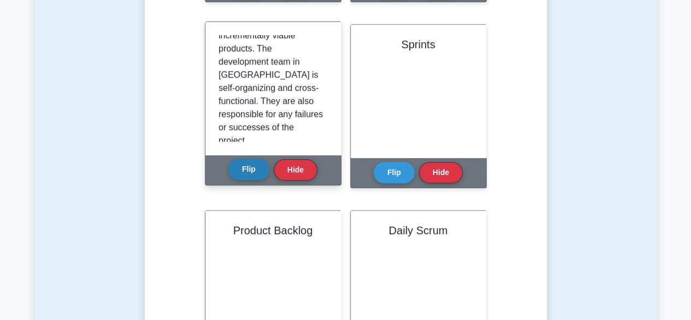
click at [257, 162] on button "Flip" at bounding box center [248, 168] width 41 height 21
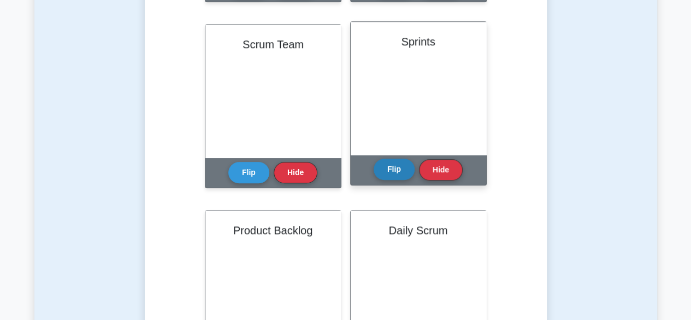
click at [396, 163] on button "Flip" at bounding box center [394, 168] width 41 height 21
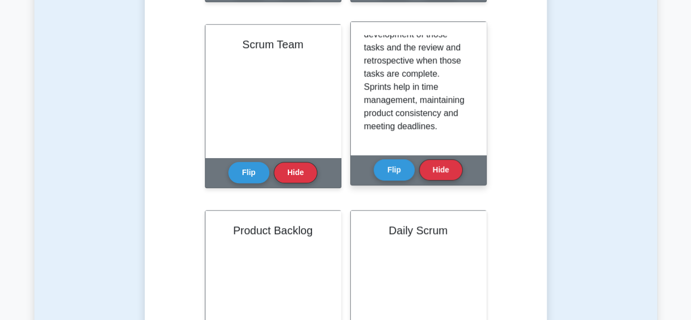
scroll to position [124, 0]
click at [388, 182] on div "Flip Hide" at bounding box center [418, 170] width 89 height 30
click at [392, 174] on button "Flip" at bounding box center [394, 168] width 41 height 21
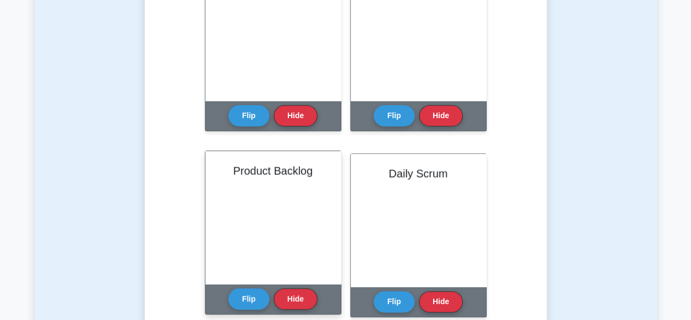
scroll to position [601, 0]
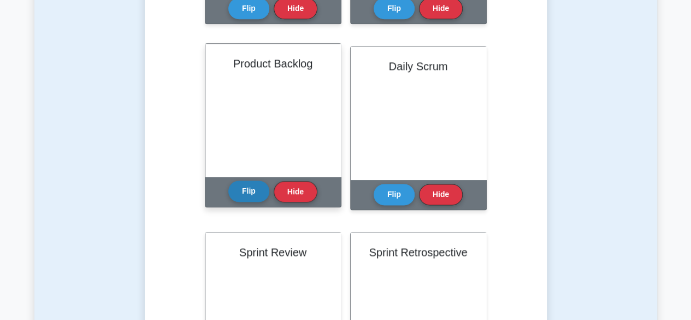
click at [246, 193] on button "Flip" at bounding box center [248, 190] width 41 height 21
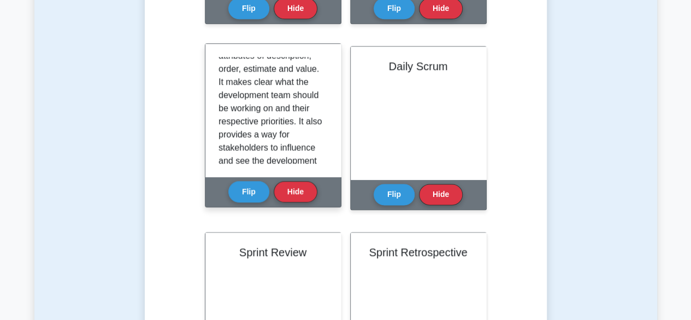
scroll to position [203, 0]
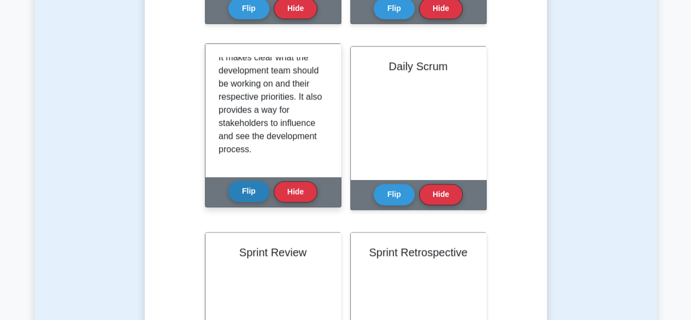
click at [246, 197] on button "Flip" at bounding box center [248, 190] width 41 height 21
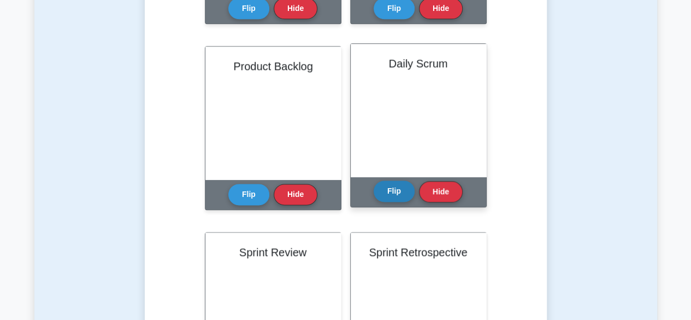
click at [392, 188] on button "Flip" at bounding box center [394, 190] width 41 height 21
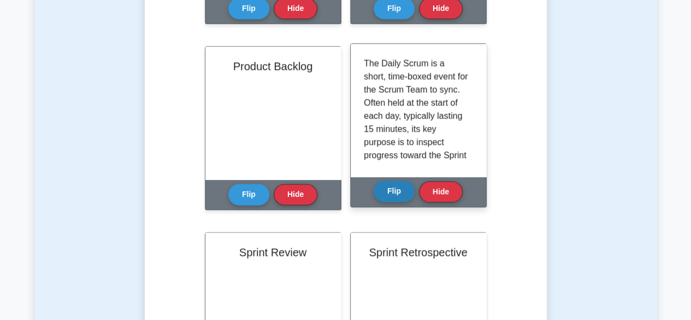
click at [392, 193] on button "Flip" at bounding box center [394, 190] width 41 height 21
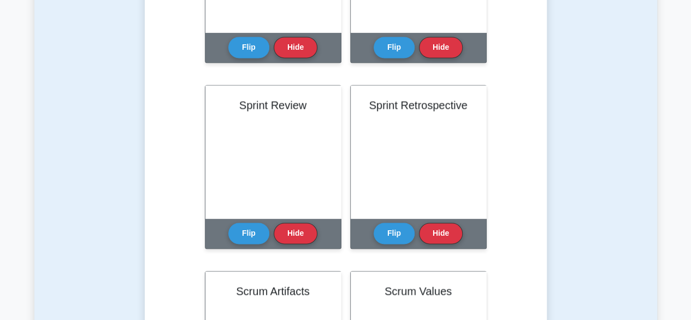
scroll to position [765, 0]
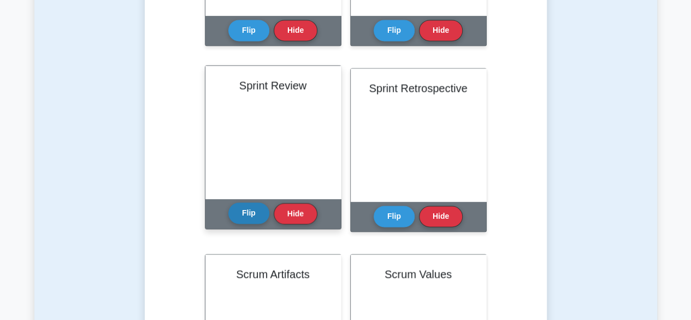
click at [234, 220] on button "Flip" at bounding box center [248, 212] width 41 height 21
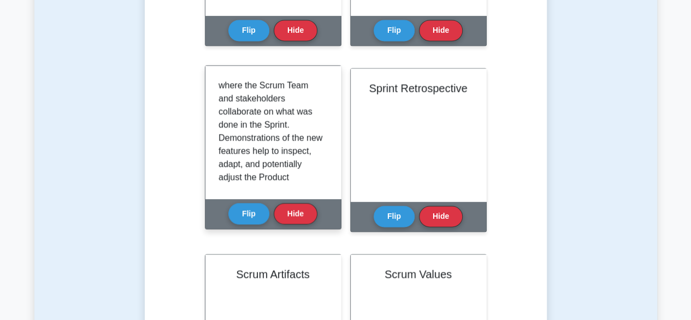
scroll to position [55, 0]
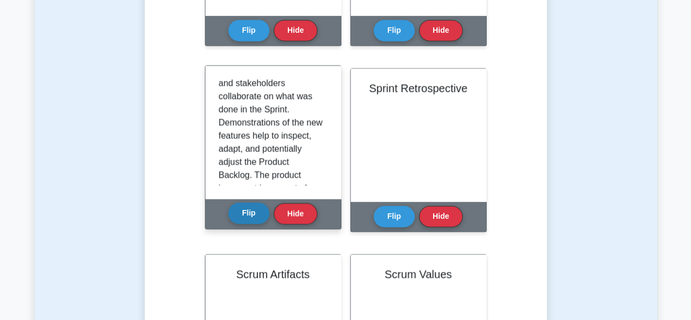
click at [250, 210] on button "Flip" at bounding box center [248, 212] width 41 height 21
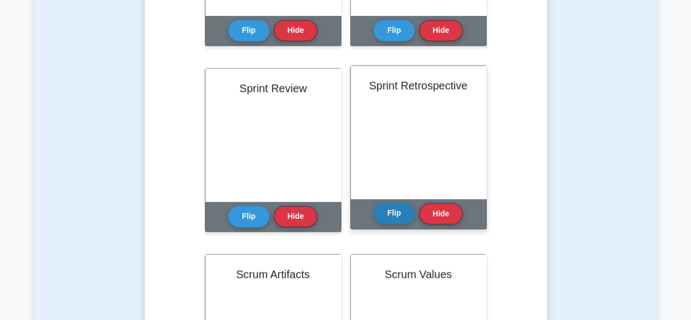
click at [396, 213] on button "Flip" at bounding box center [394, 212] width 41 height 21
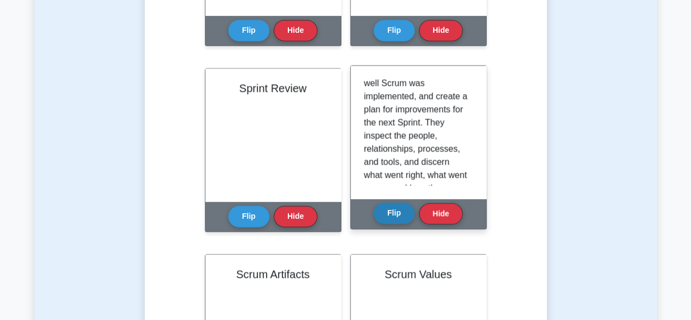
click at [392, 207] on button "Flip" at bounding box center [394, 212] width 41 height 21
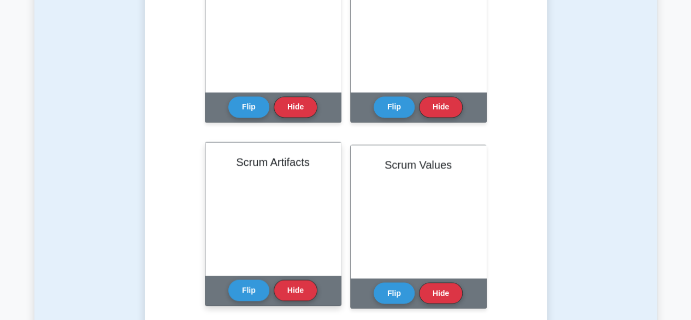
scroll to position [109, 0]
click at [239, 291] on button "Flip" at bounding box center [248, 289] width 41 height 21
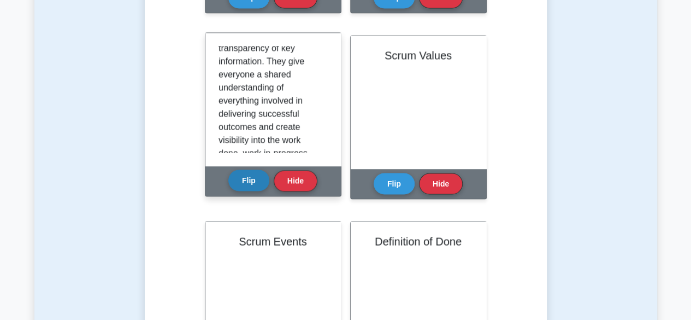
click at [246, 177] on button "Flip" at bounding box center [248, 179] width 41 height 21
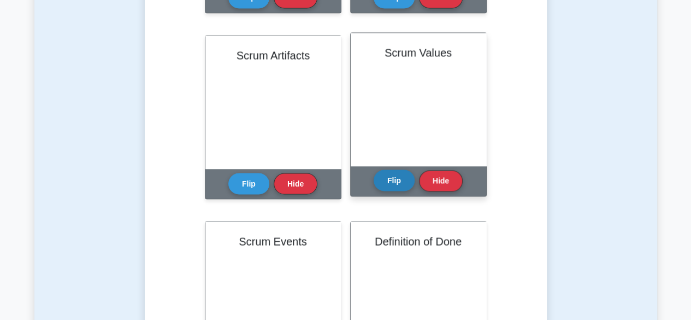
click at [390, 185] on button "Flip" at bounding box center [394, 179] width 41 height 21
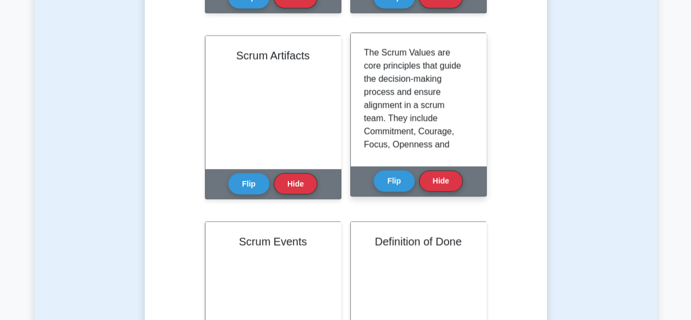
scroll to position [55, 0]
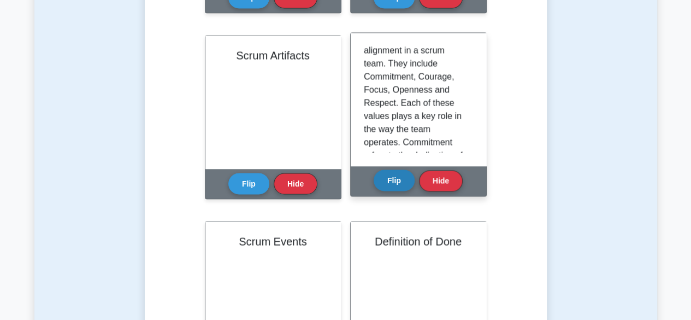
click at [396, 173] on button "Flip" at bounding box center [394, 179] width 41 height 21
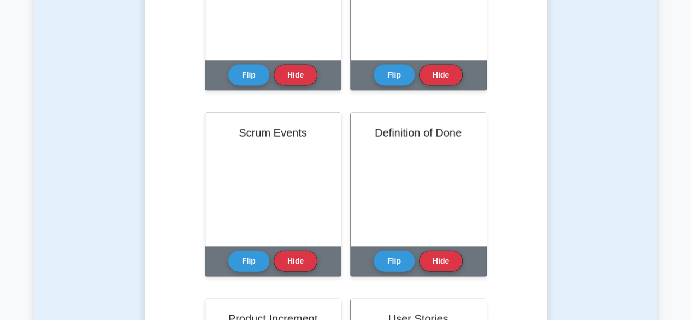
scroll to position [1093, 0]
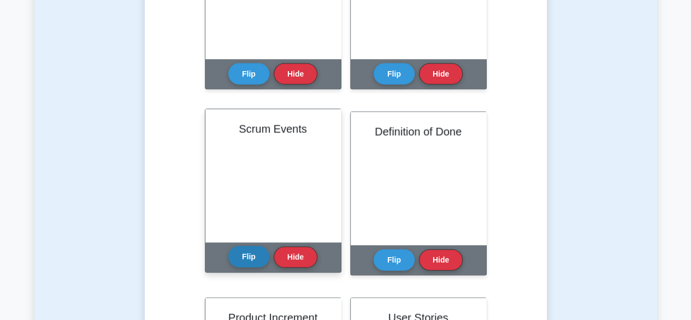
click at [236, 265] on button "Flip" at bounding box center [248, 256] width 41 height 21
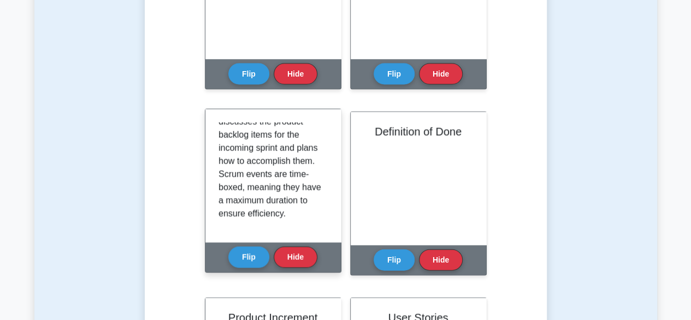
scroll to position [176, 0]
click at [245, 264] on button "Flip" at bounding box center [248, 256] width 41 height 21
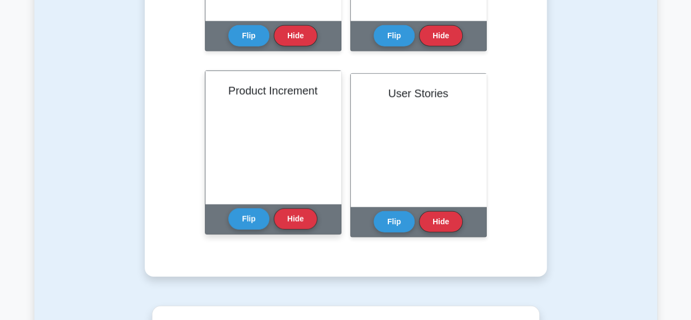
scroll to position [1311, 0]
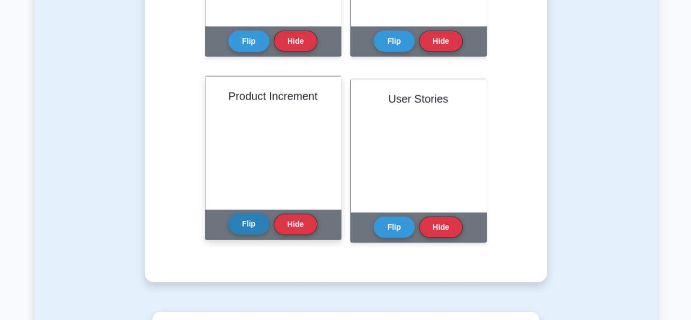
click at [240, 230] on button "Flip" at bounding box center [248, 223] width 41 height 21
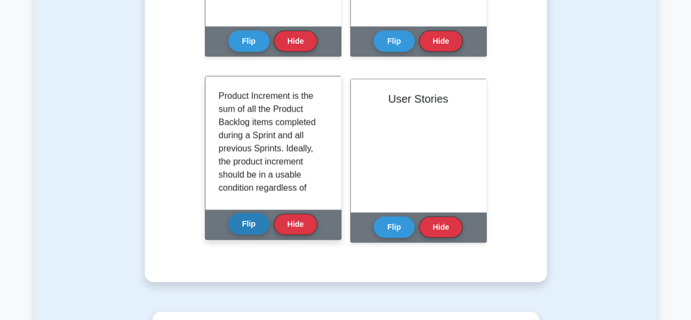
click at [240, 230] on button "Flip" at bounding box center [248, 223] width 41 height 21
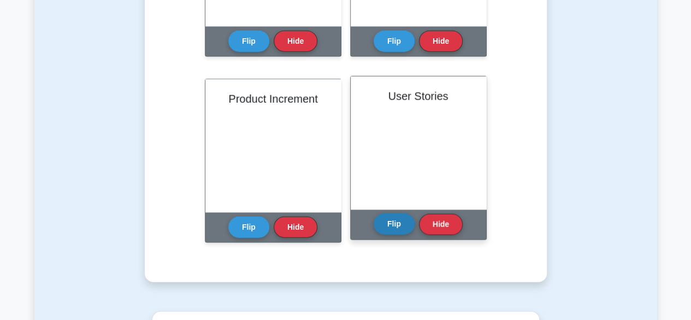
click at [389, 225] on button "Flip" at bounding box center [394, 223] width 41 height 21
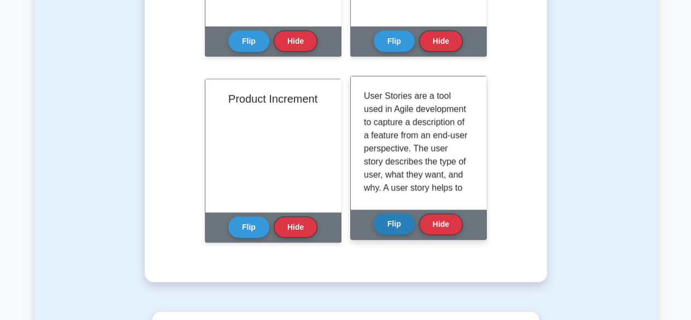
click at [392, 223] on button "Flip" at bounding box center [394, 223] width 41 height 21
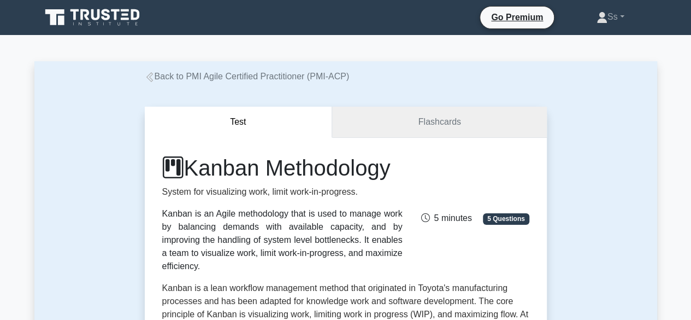
drag, startPoint x: 0, startPoint y: 0, endPoint x: 448, endPoint y: 124, distance: 464.9
click at [448, 124] on link "Flashcards" at bounding box center [439, 122] width 214 height 31
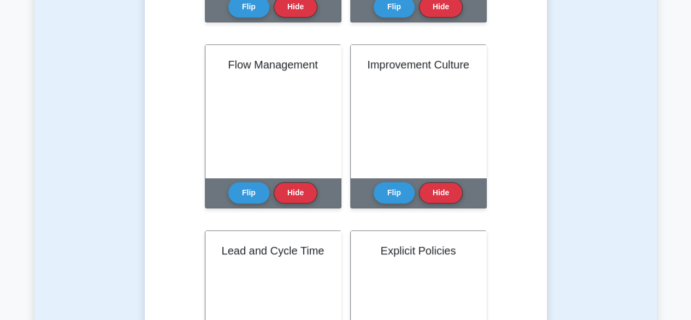
scroll to position [437, 0]
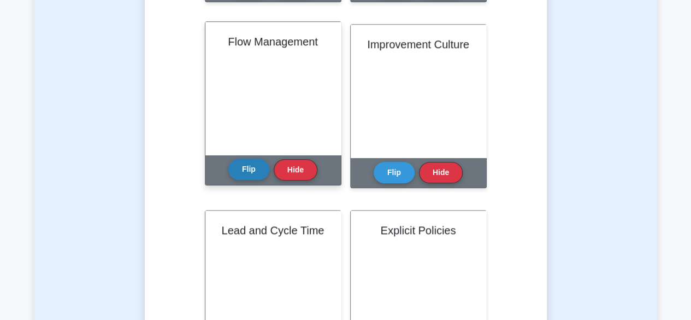
click at [260, 172] on button "Flip" at bounding box center [248, 168] width 41 height 21
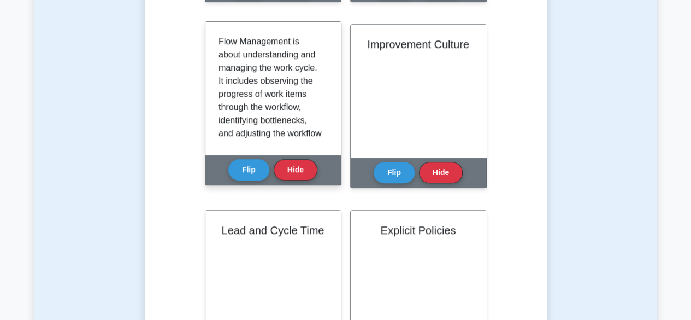
scroll to position [55, 0]
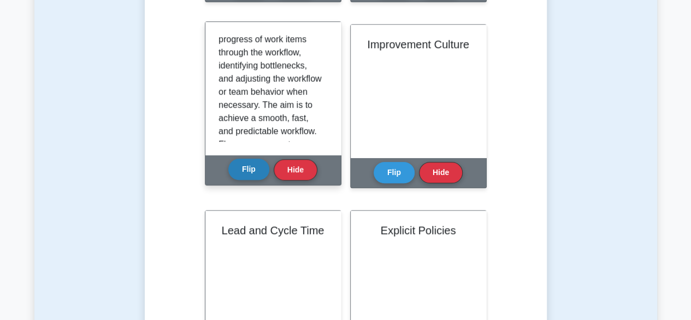
click at [246, 169] on button "Flip" at bounding box center [248, 168] width 41 height 21
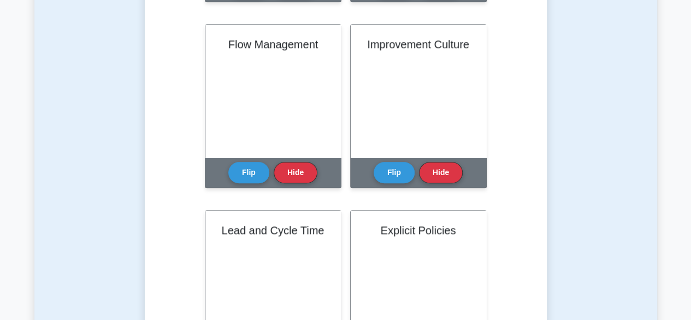
scroll to position [546, 0]
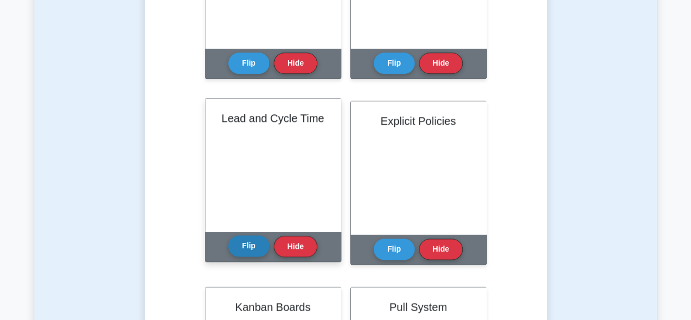
click at [243, 243] on button "Flip" at bounding box center [248, 245] width 41 height 21
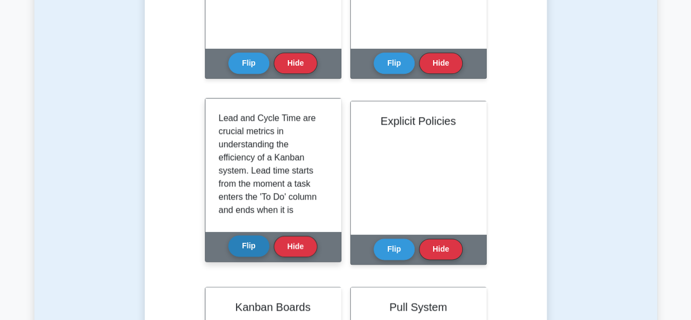
click at [249, 247] on button "Flip" at bounding box center [248, 245] width 41 height 21
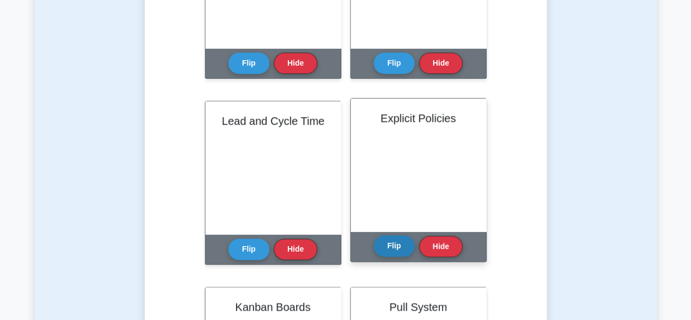
click at [385, 249] on button "Flip" at bounding box center [394, 245] width 41 height 21
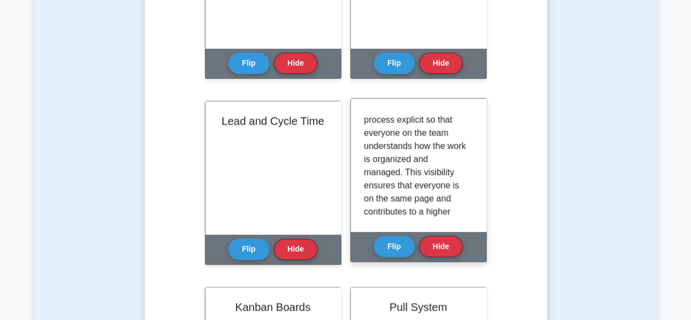
scroll to position [55, 0]
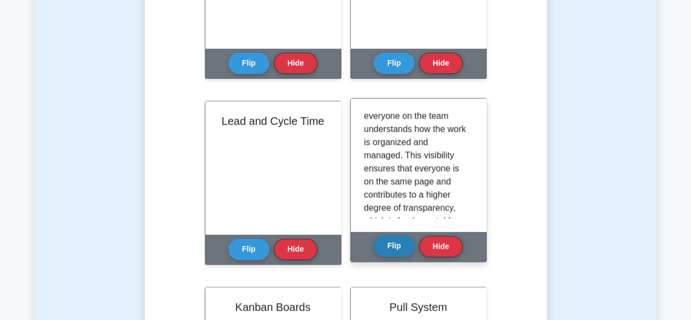
click at [403, 243] on button "Flip" at bounding box center [394, 245] width 41 height 21
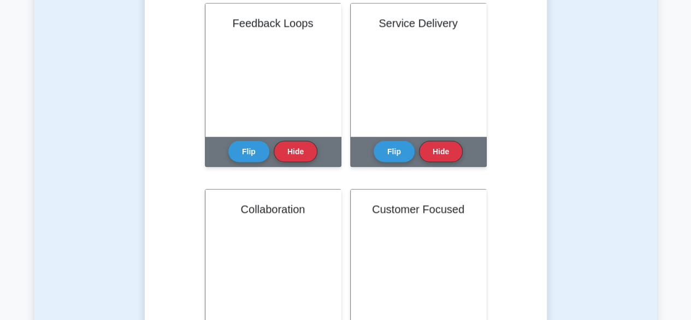
scroll to position [1038, 0]
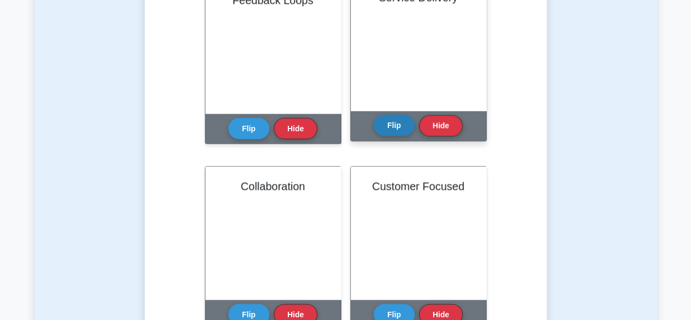
click at [398, 125] on button "Flip" at bounding box center [394, 125] width 41 height 21
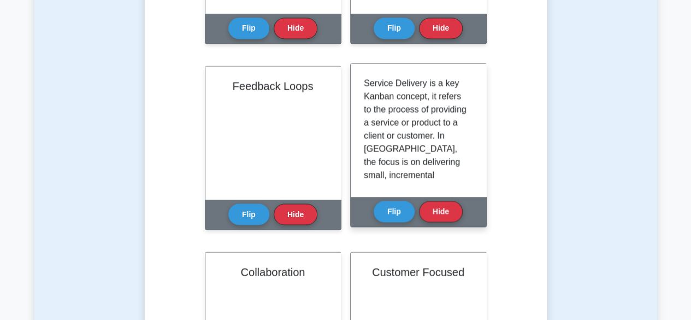
scroll to position [929, 0]
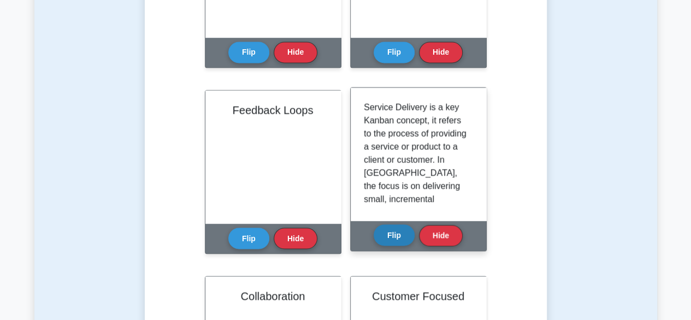
click at [388, 233] on button "Flip" at bounding box center [394, 234] width 41 height 21
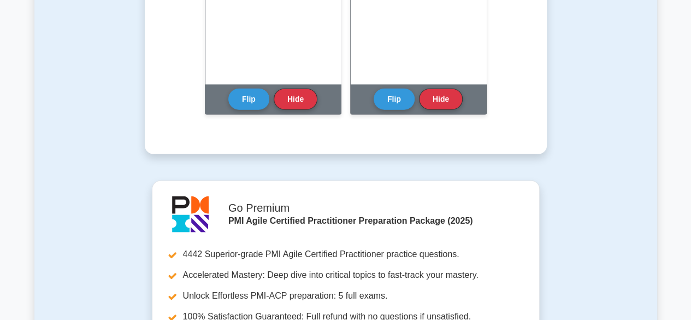
scroll to position [1257, 0]
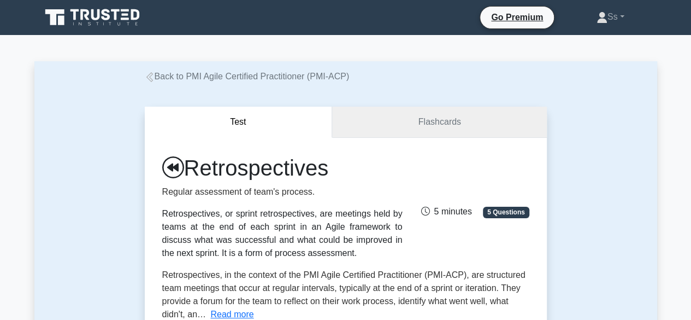
click at [423, 110] on link "Flashcards" at bounding box center [439, 122] width 214 height 31
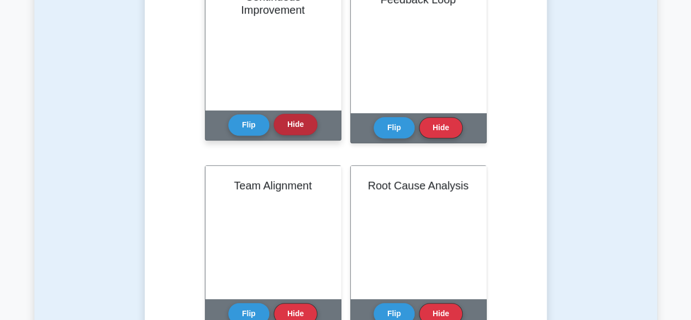
scroll to position [273, 0]
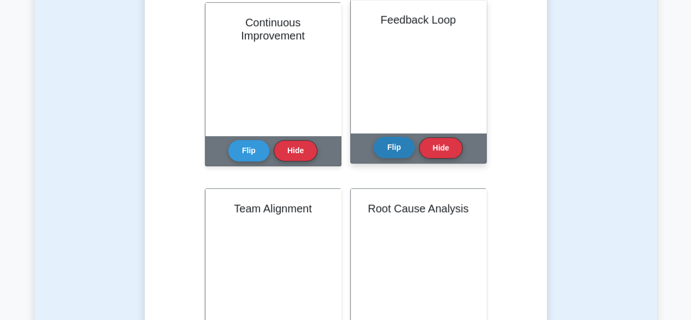
click at [397, 154] on button "Flip" at bounding box center [394, 147] width 41 height 21
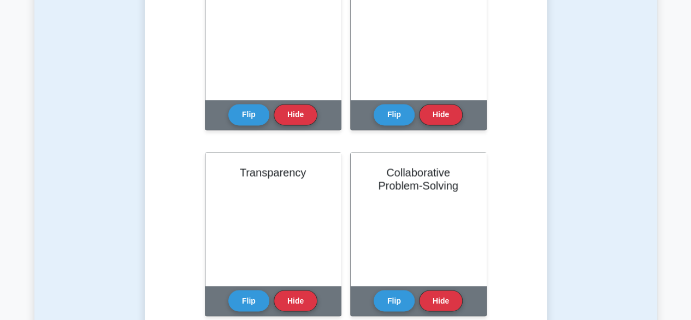
scroll to position [983, 0]
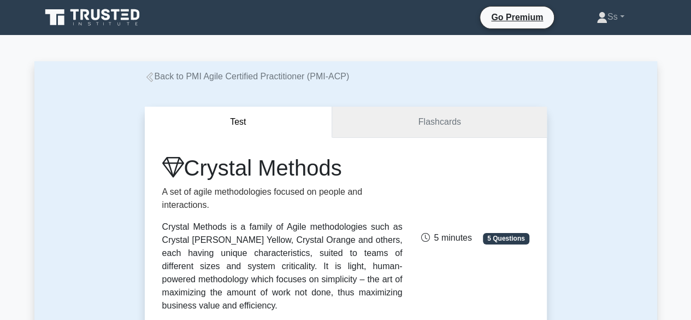
click at [398, 115] on link "Flashcards" at bounding box center [439, 122] width 214 height 31
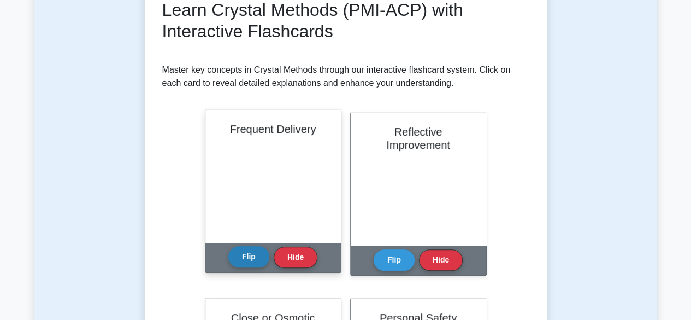
click at [248, 261] on button "Flip" at bounding box center [248, 256] width 41 height 21
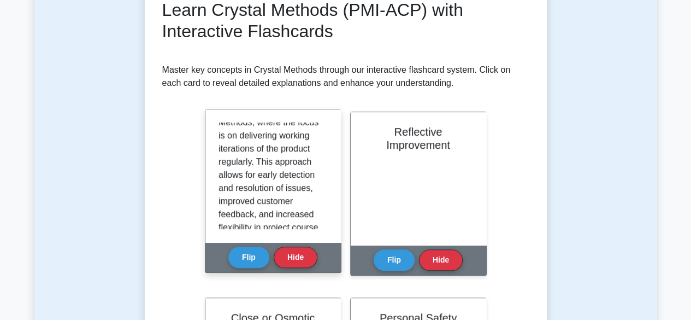
scroll to position [55, 0]
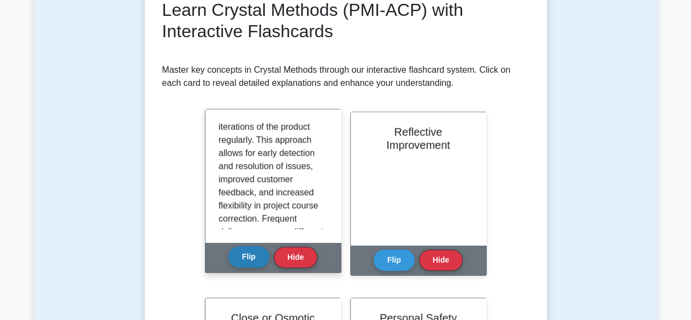
click at [246, 254] on button "Flip" at bounding box center [248, 256] width 41 height 21
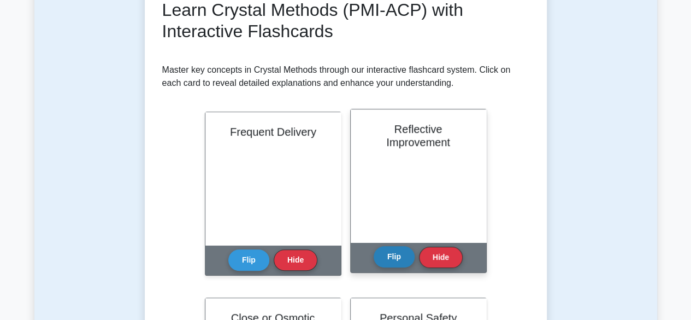
click at [390, 258] on button "Flip" at bounding box center [394, 256] width 41 height 21
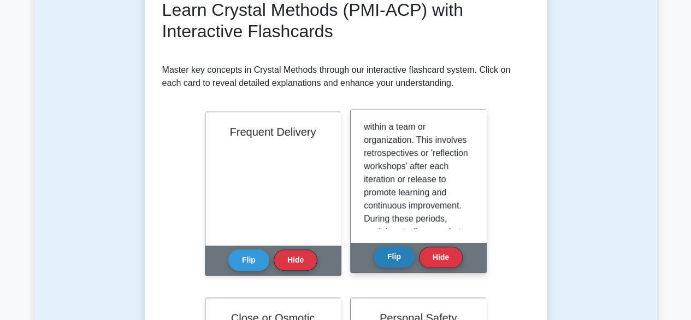
click at [397, 255] on button "Flip" at bounding box center [394, 256] width 41 height 21
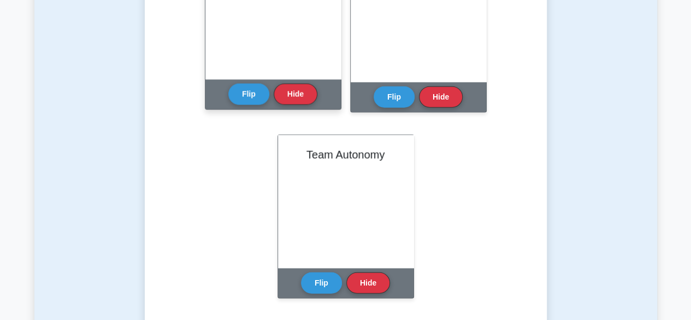
scroll to position [1257, 0]
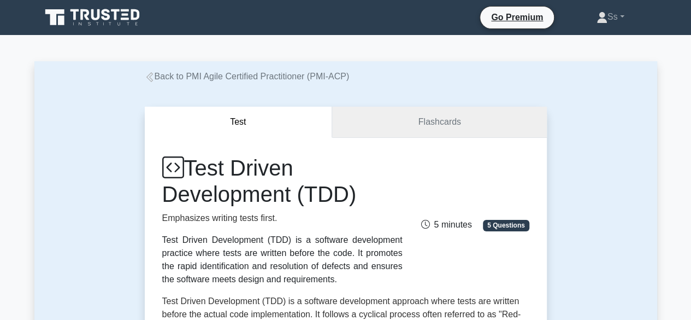
click at [456, 111] on link "Flashcards" at bounding box center [439, 122] width 214 height 31
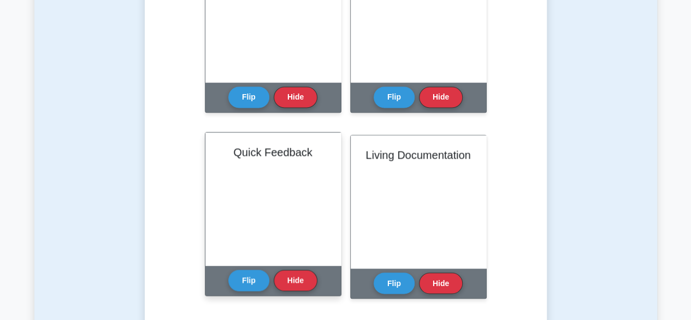
scroll to position [820, 0]
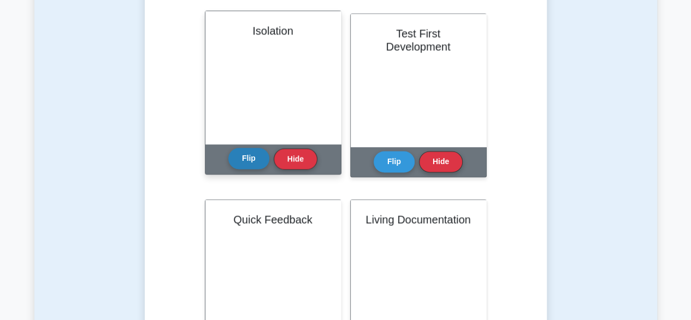
click at [239, 161] on button "Flip" at bounding box center [248, 158] width 41 height 21
